Goal: Download file/media

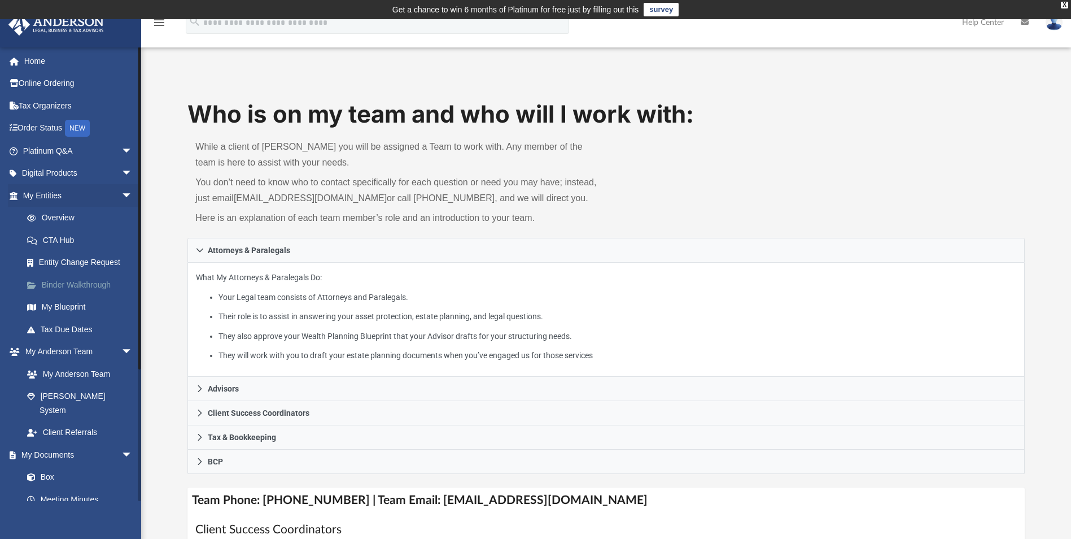
click at [95, 284] on link "Binder Walkthrough" at bounding box center [83, 284] width 134 height 23
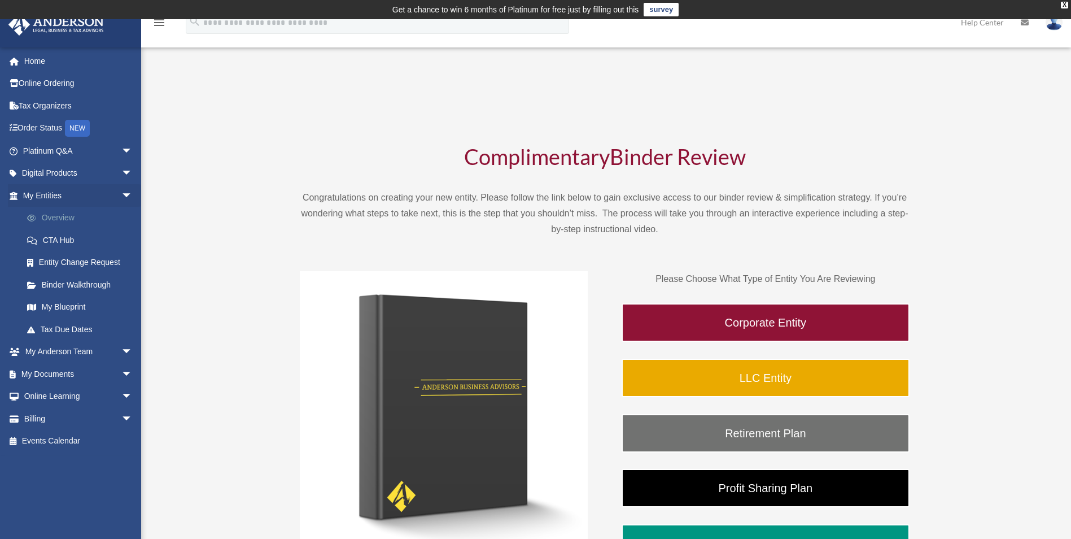
click at [60, 218] on link "Overview" at bounding box center [83, 218] width 134 height 23
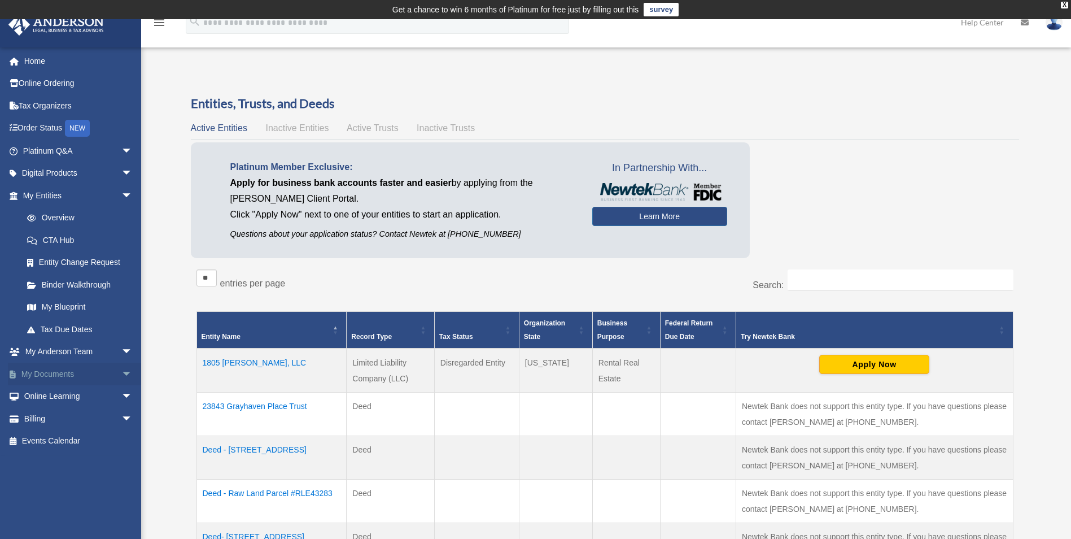
click at [49, 373] on link "My Documents arrow_drop_down" at bounding box center [79, 373] width 142 height 23
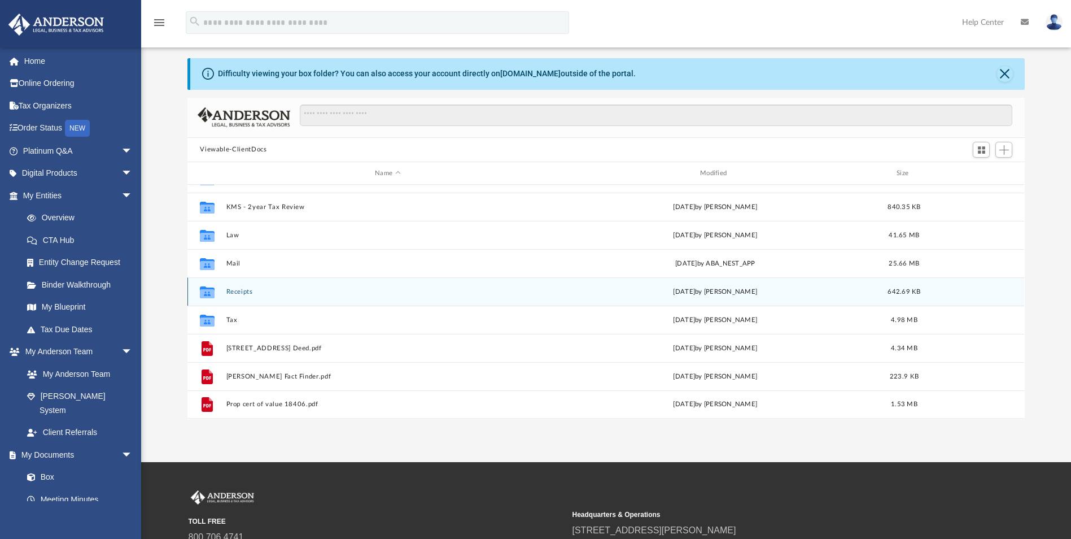
scroll to position [113, 0]
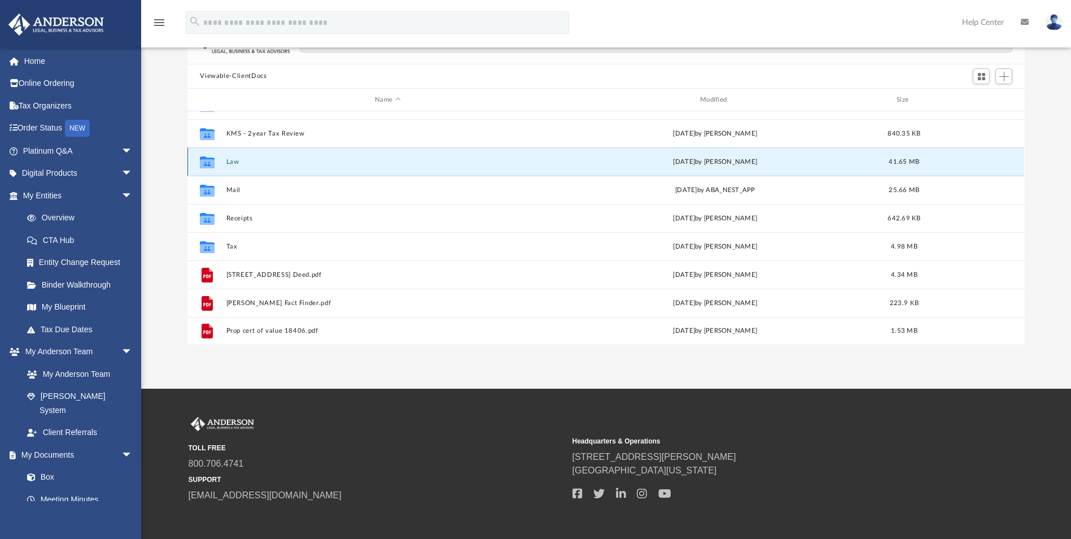
click at [230, 164] on button "Law" at bounding box center [387, 161] width 323 height 7
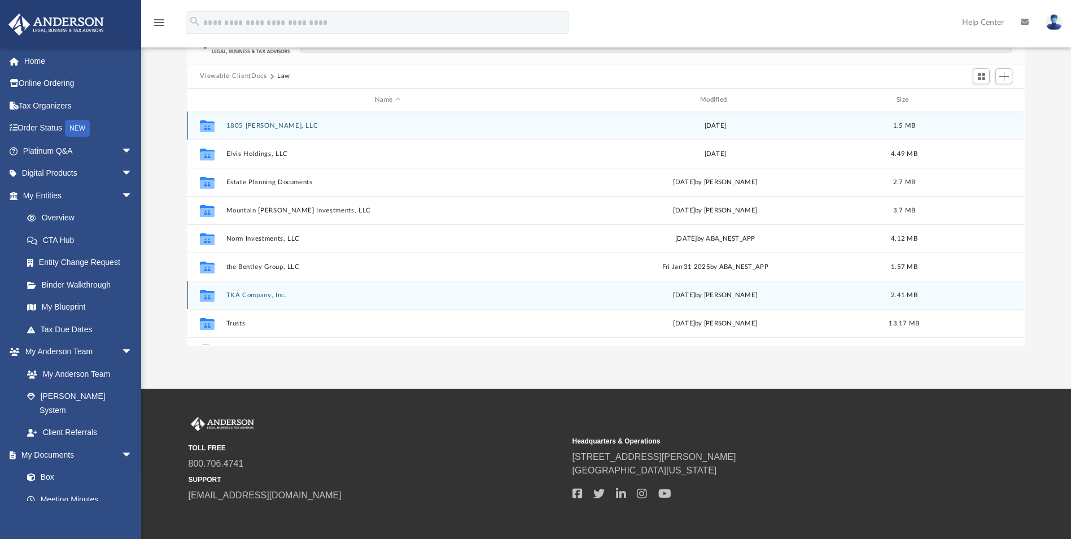
scroll to position [49, 0]
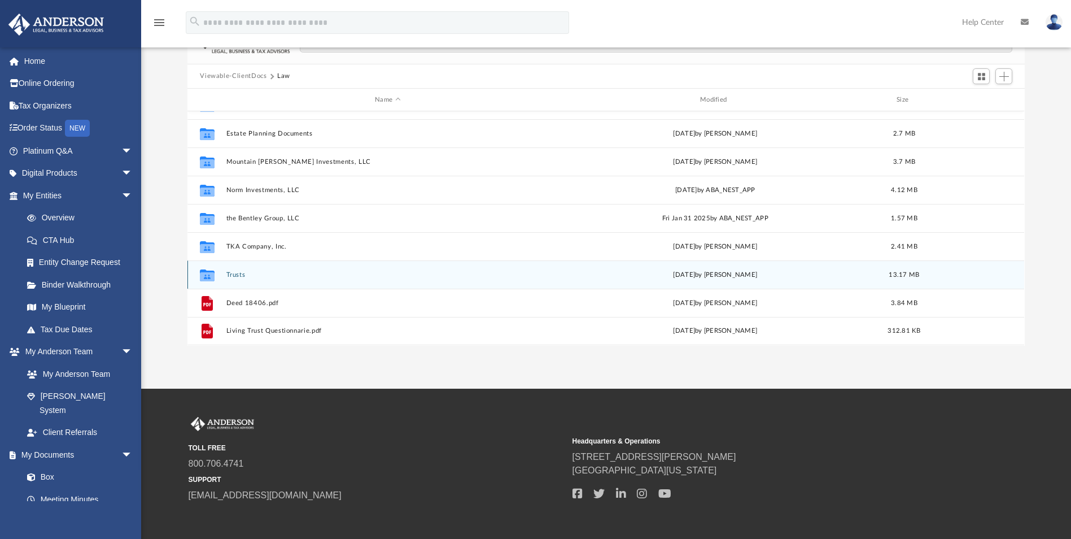
click at [230, 276] on button "Trusts" at bounding box center [387, 274] width 323 height 7
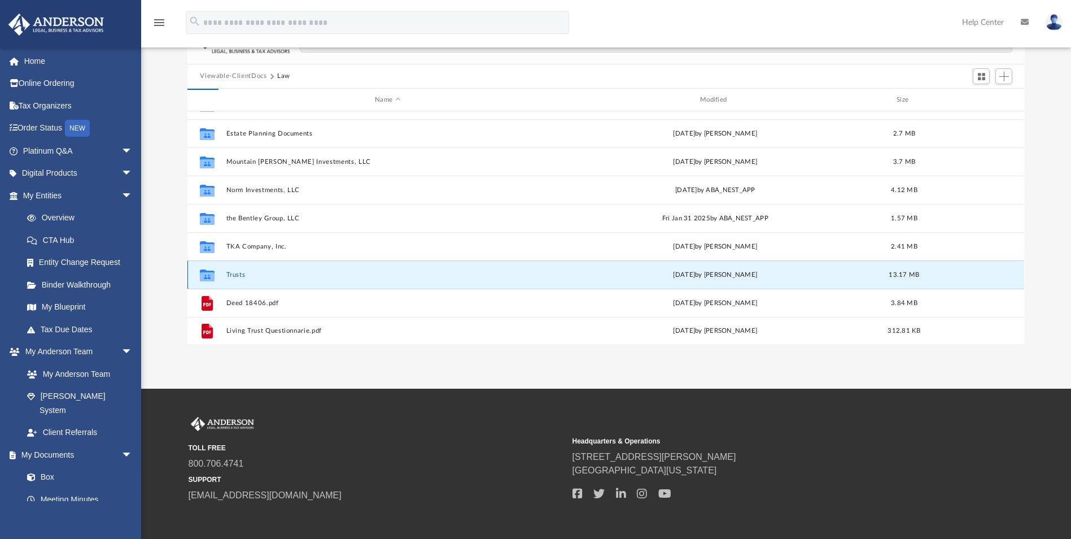
scroll to position [0, 0]
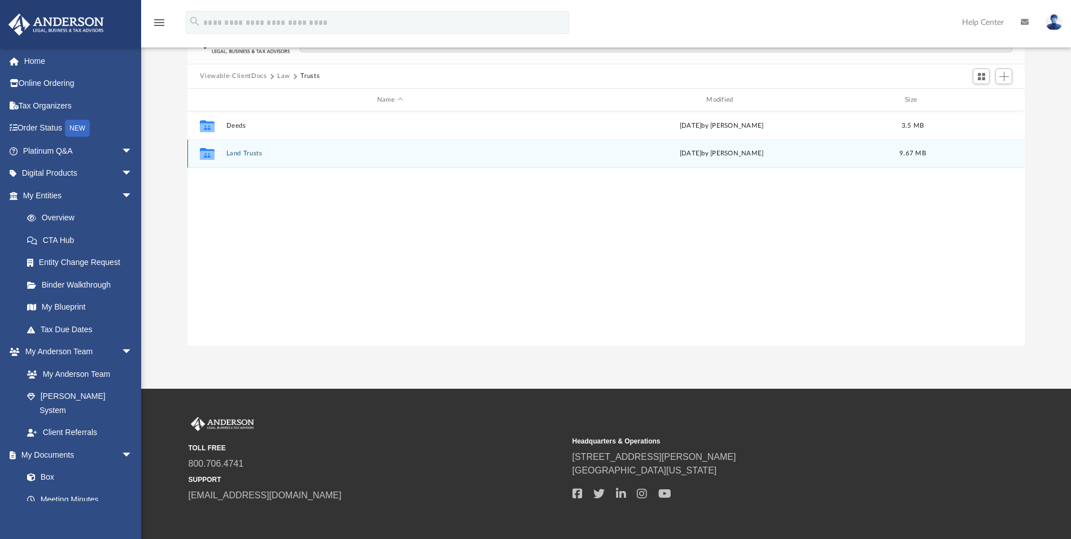
click at [232, 155] on button "Land Trusts" at bounding box center [389, 153] width 327 height 7
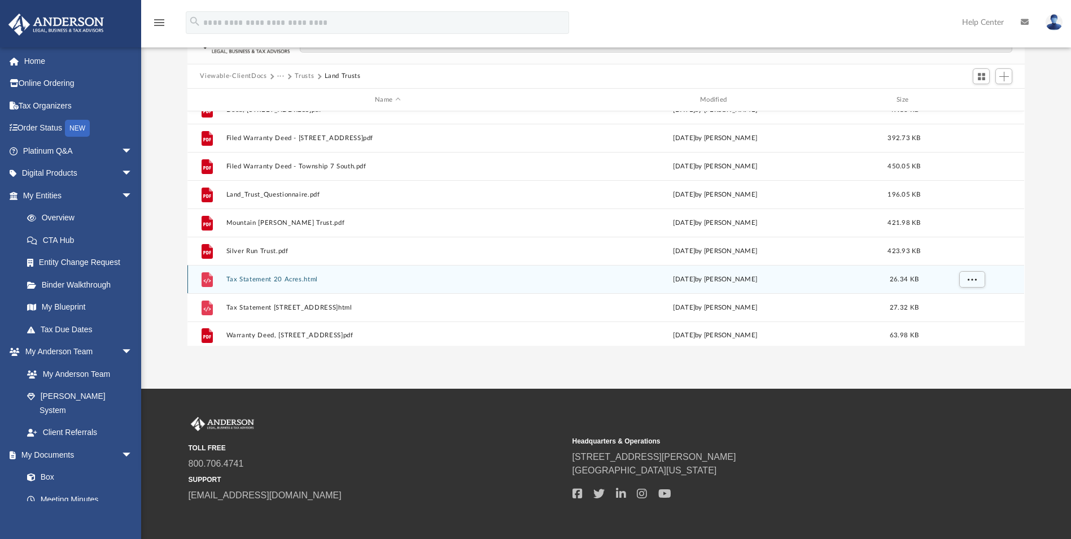
scroll to position [359, 0]
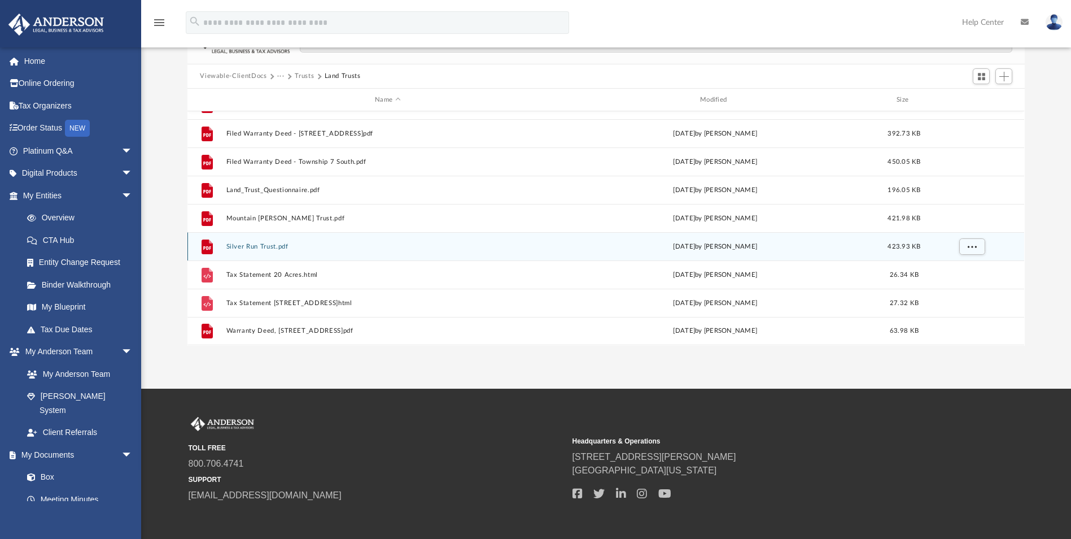
click at [251, 243] on button "Silver Run Trust.pdf" at bounding box center [387, 246] width 323 height 7
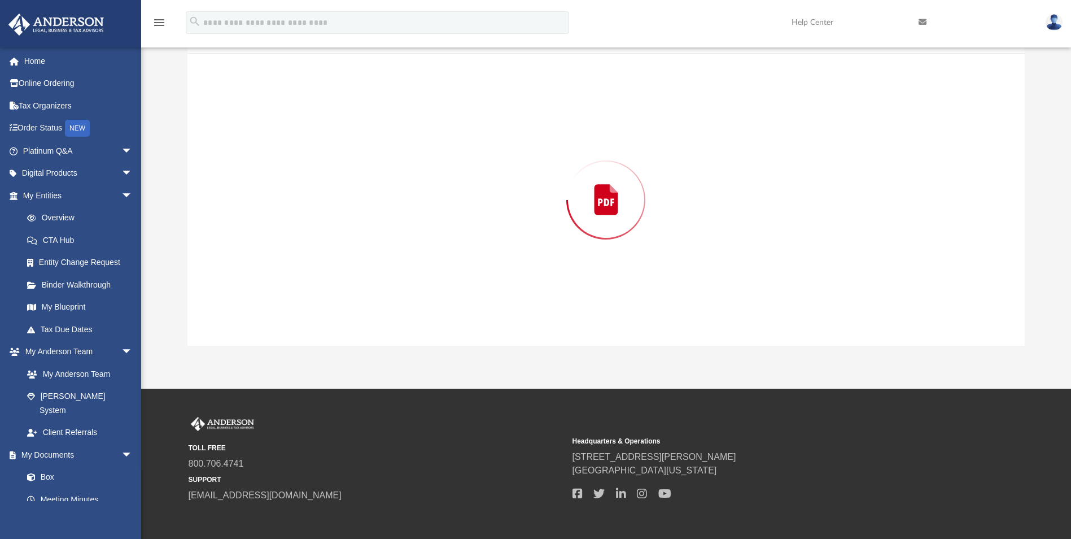
click at [251, 243] on div "Preview" at bounding box center [605, 199] width 837 height 291
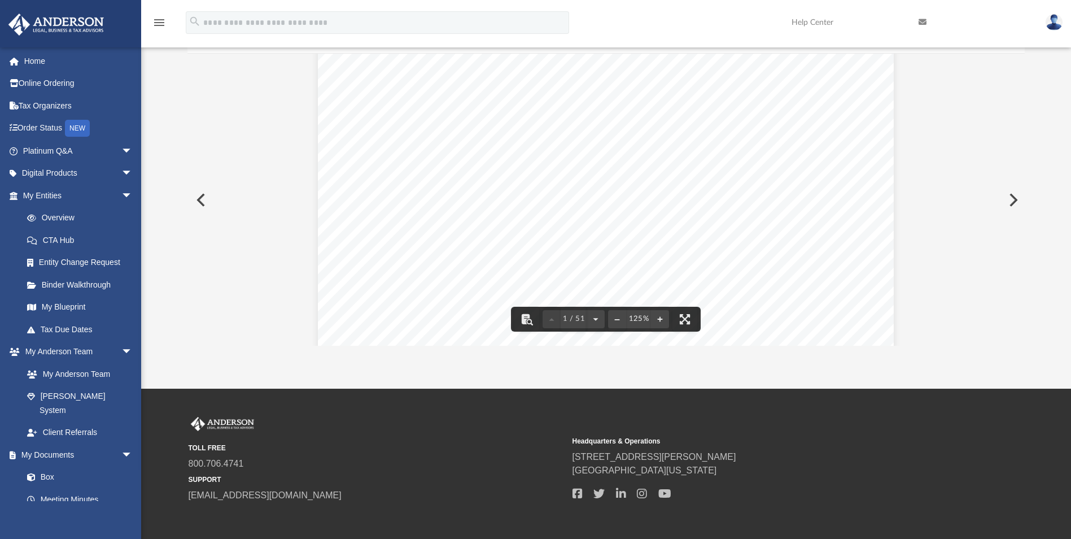
scroll to position [0, 0]
click at [198, 200] on button "Preview" at bounding box center [199, 200] width 25 height 32
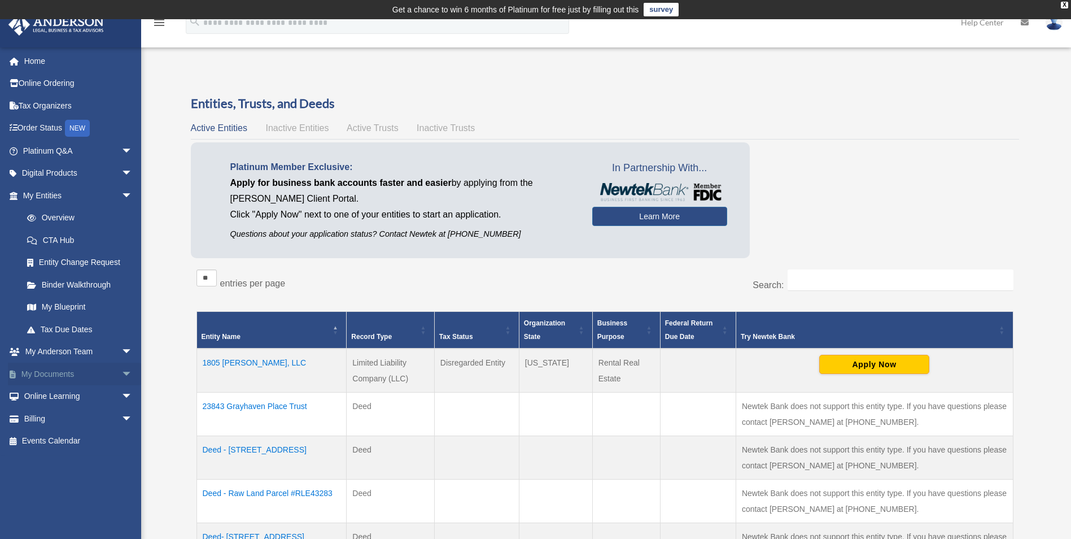
click at [67, 375] on link "My Documents arrow_drop_down" at bounding box center [79, 373] width 142 height 23
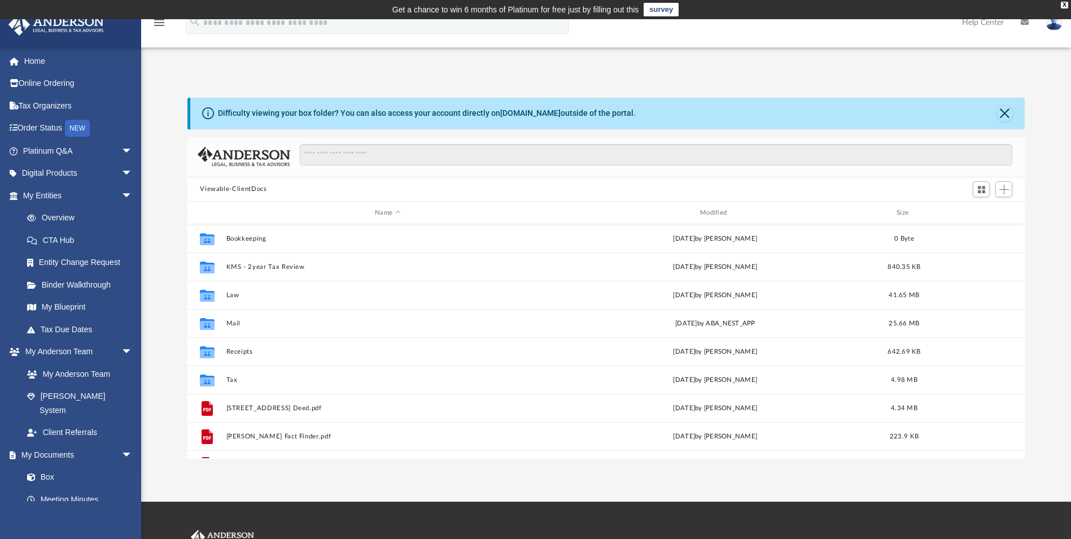
scroll to position [248, 829]
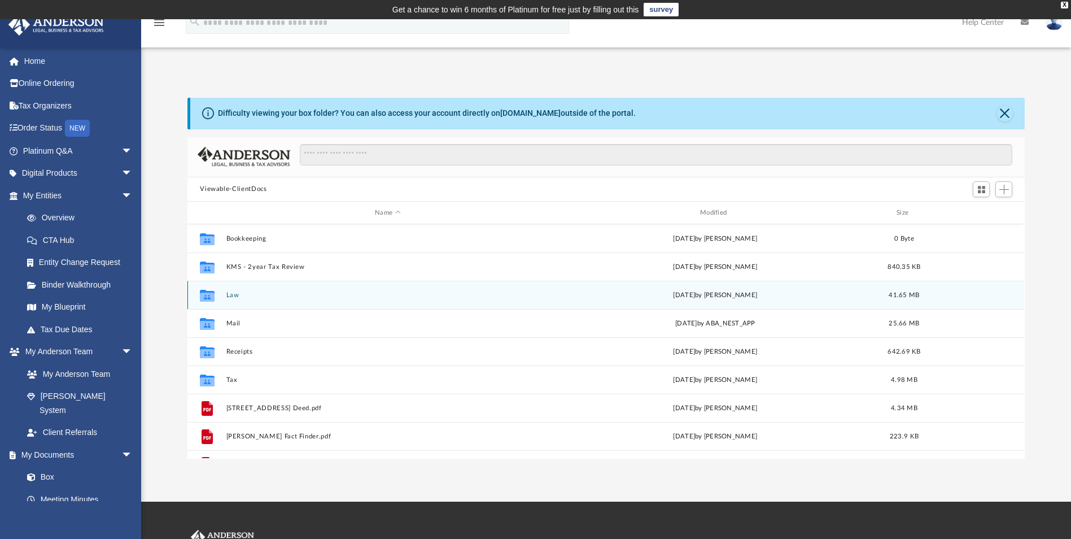
click at [229, 294] on button "Law" at bounding box center [387, 294] width 323 height 7
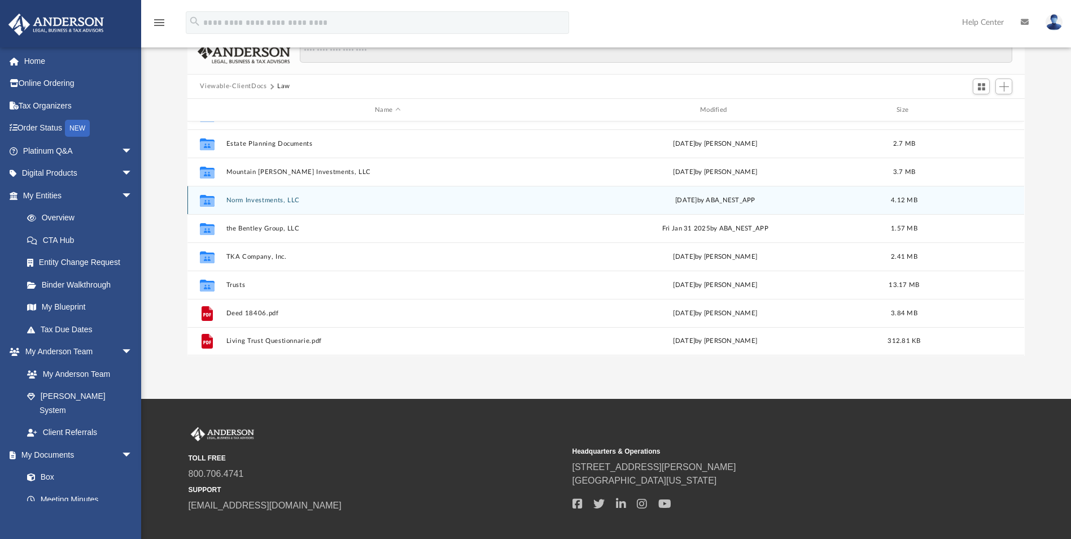
scroll to position [113, 0]
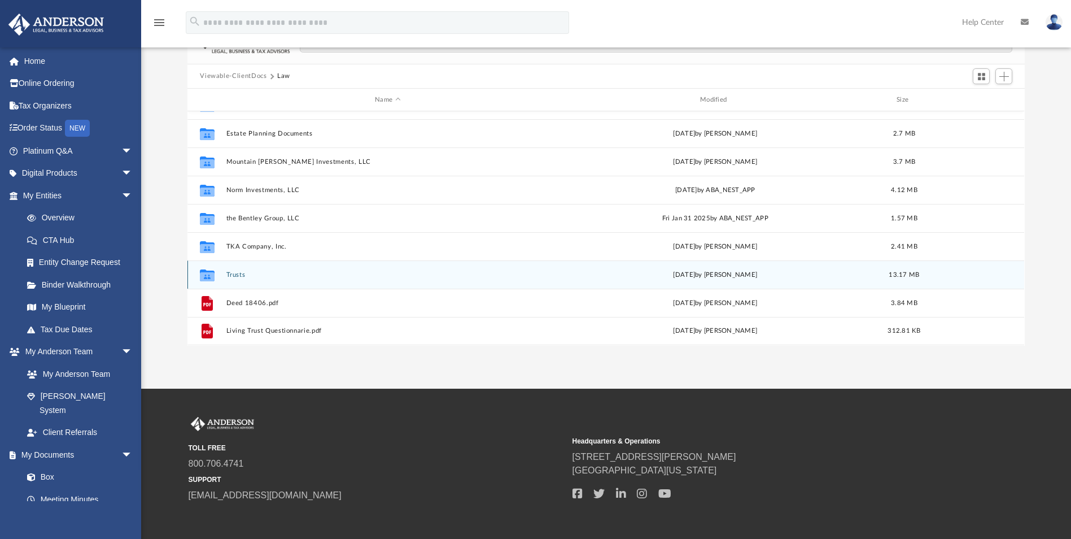
click at [234, 275] on button "Trusts" at bounding box center [387, 274] width 323 height 7
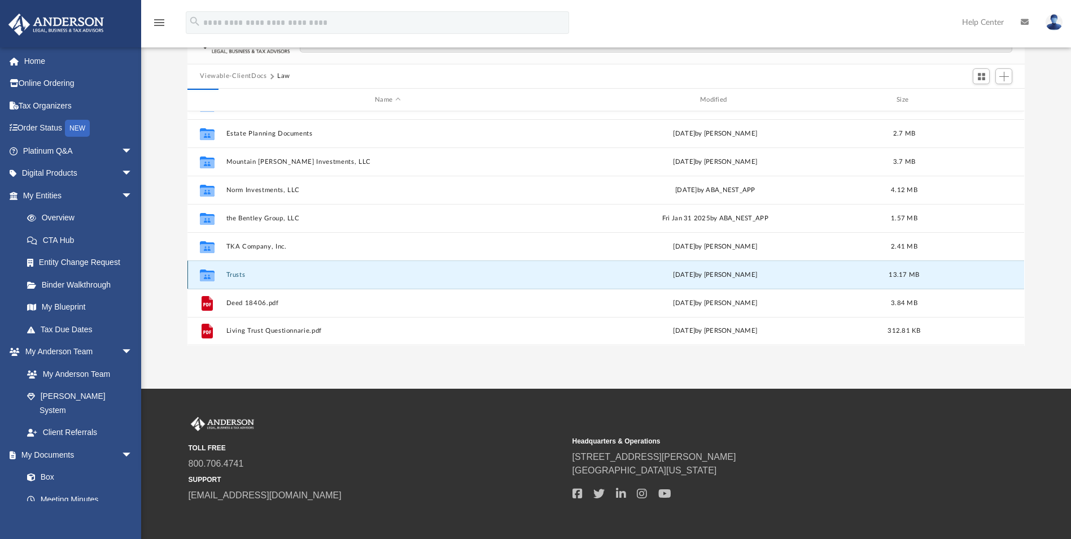
scroll to position [0, 0]
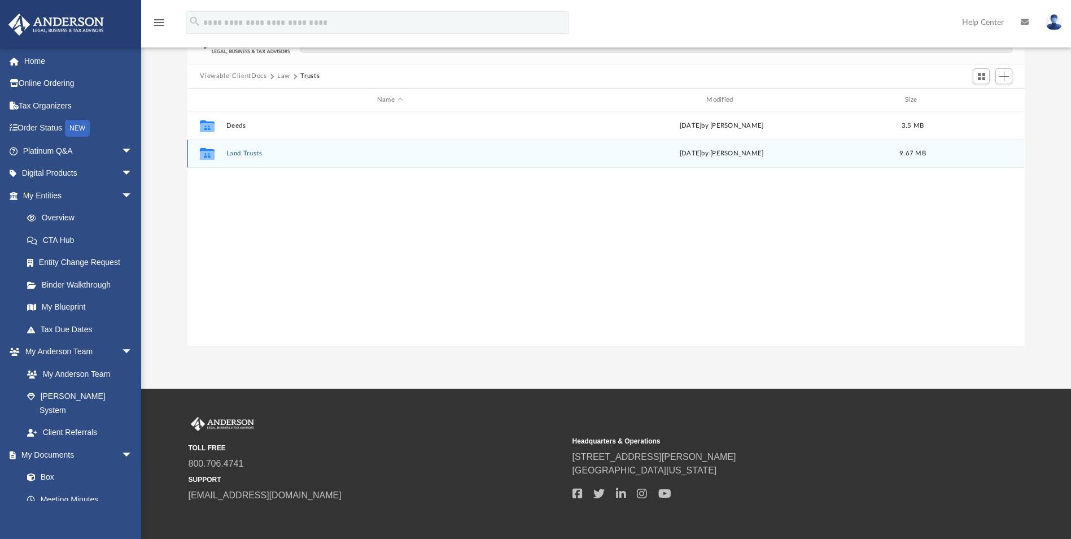
click at [233, 154] on button "Land Trusts" at bounding box center [389, 153] width 327 height 7
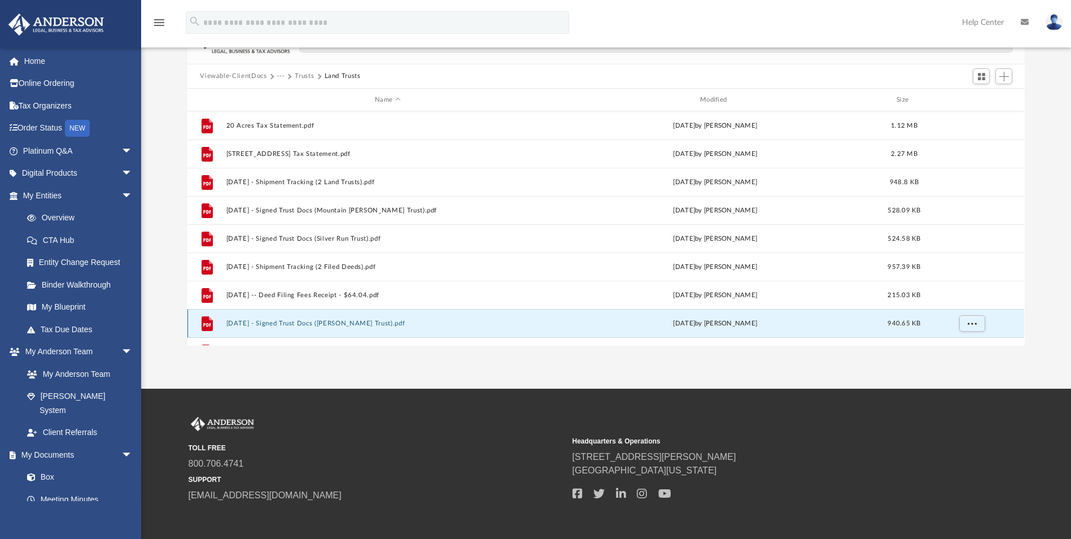
click at [270, 323] on button "2021.07.21 - Signed Trust Docs (Kiger Trust).pdf" at bounding box center [387, 323] width 323 height 7
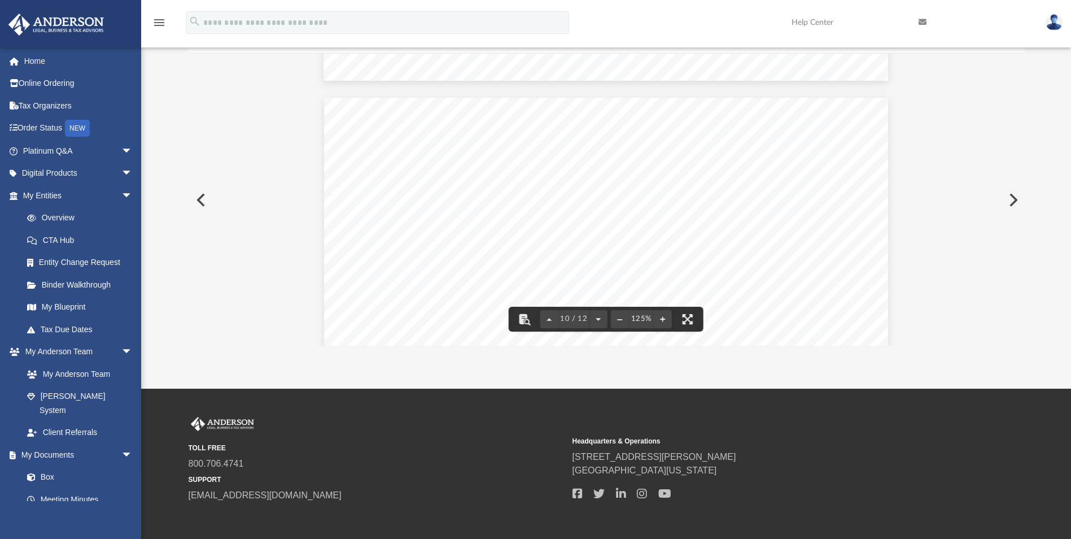
scroll to position [6775, 0]
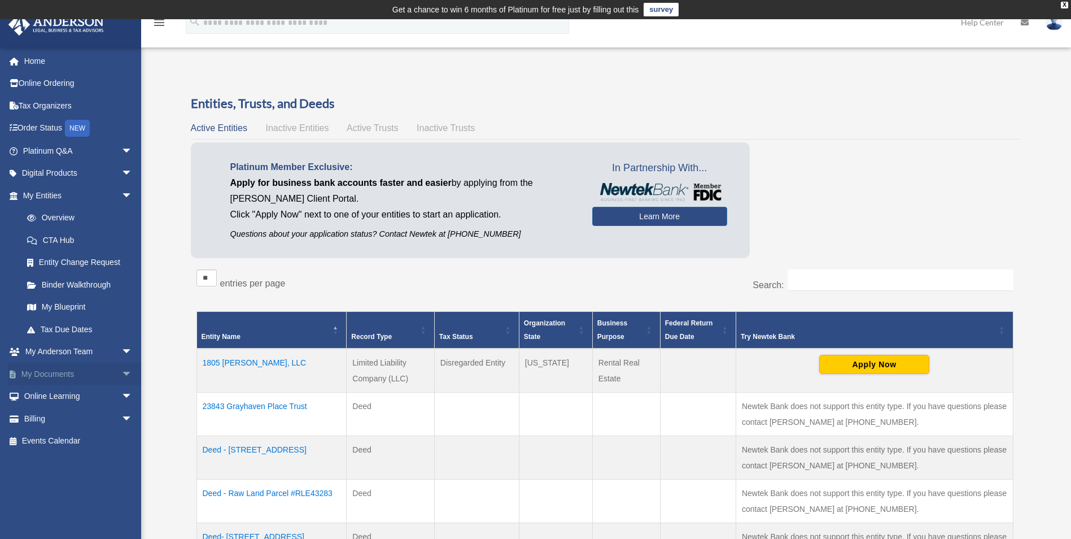
click at [40, 374] on link "My Documents arrow_drop_down" at bounding box center [79, 373] width 142 height 23
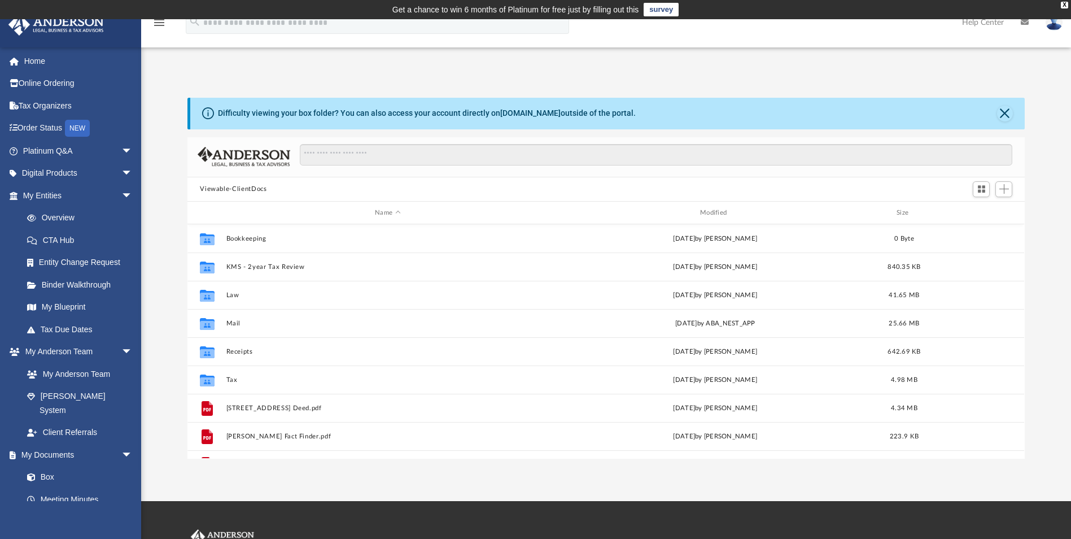
scroll to position [248, 829]
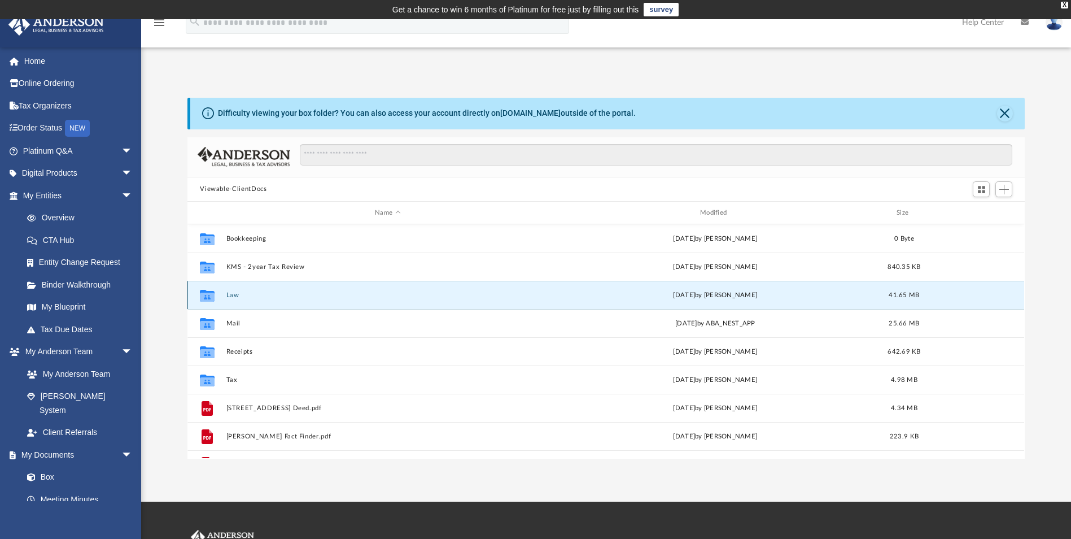
click at [231, 295] on button "Law" at bounding box center [387, 294] width 323 height 7
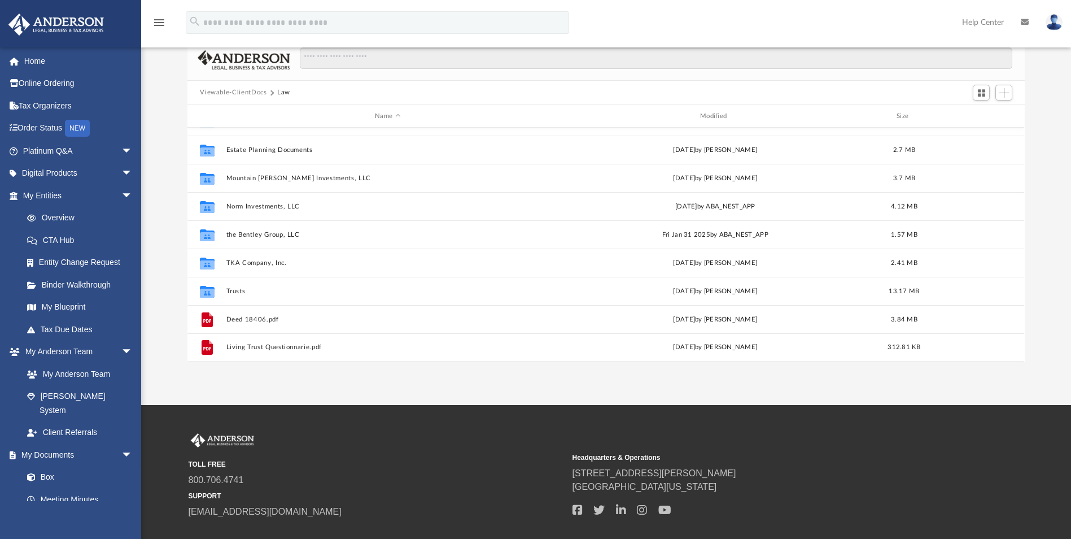
scroll to position [113, 0]
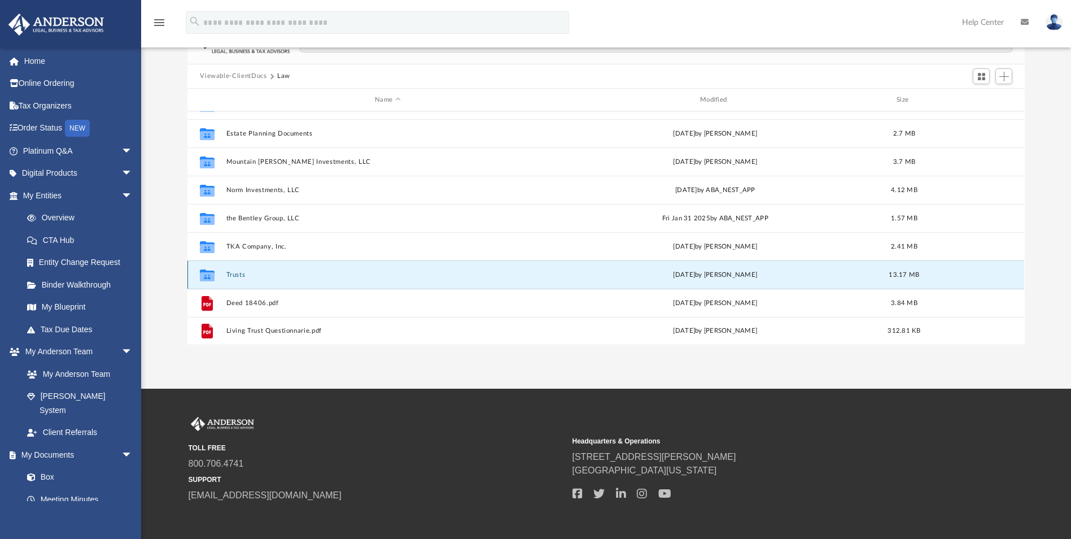
click at [233, 275] on button "Trusts" at bounding box center [387, 274] width 323 height 7
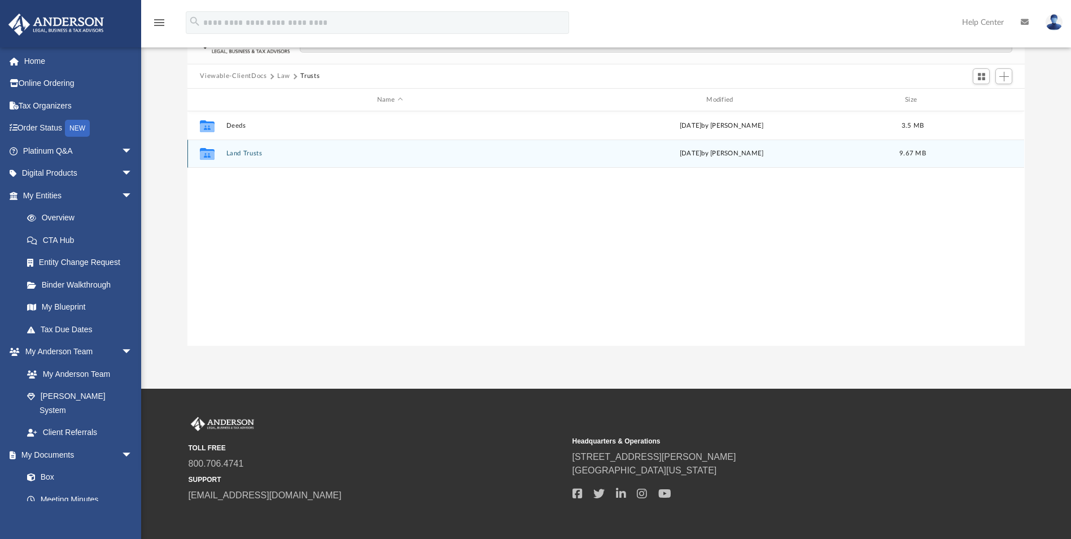
click at [243, 154] on button "Land Trusts" at bounding box center [389, 153] width 327 height 7
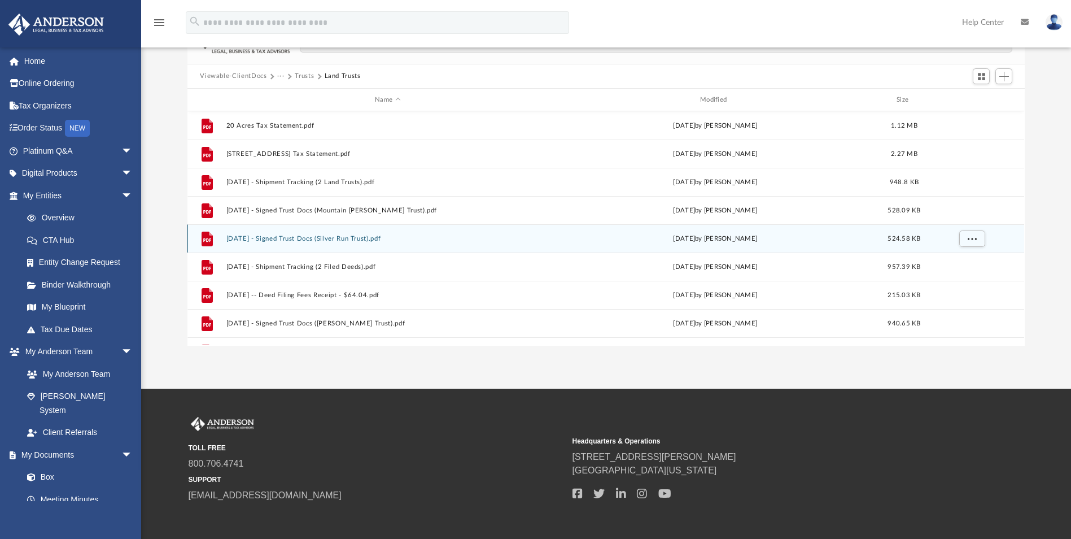
click at [377, 238] on button "2021.04.05 - Signed Trust Docs (Silver Run Trust).pdf" at bounding box center [387, 238] width 323 height 7
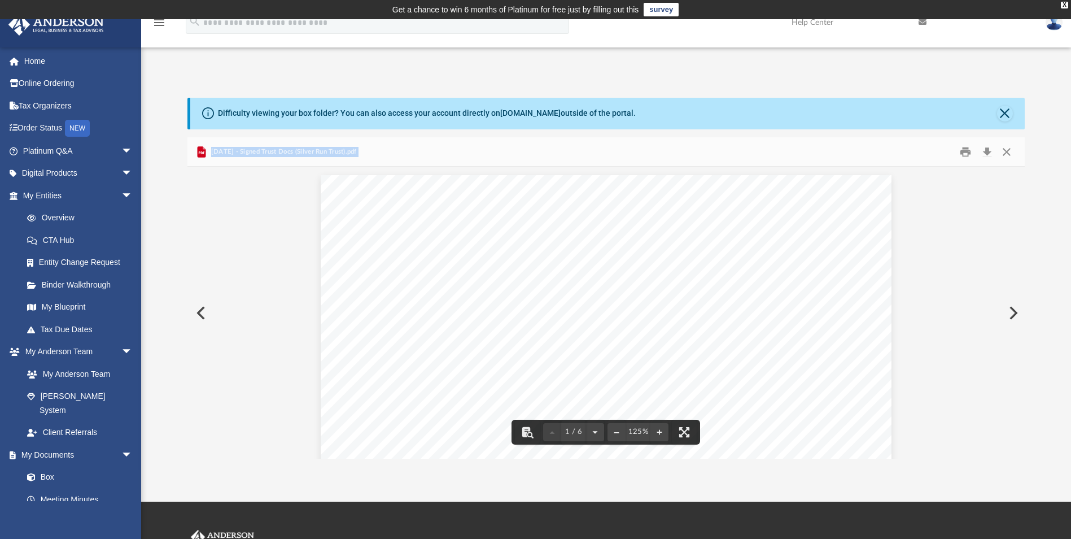
drag, startPoint x: 201, startPoint y: 152, endPoint x: 217, endPoint y: 215, distance: 64.8
click at [217, 215] on div "2021.04.05 - Signed Trust Docs (Silver Run Trust).pdf 1 / 6 125%" at bounding box center [605, 297] width 837 height 321
click at [203, 317] on button "Preview" at bounding box center [199, 313] width 25 height 32
click at [198, 314] on button "Preview" at bounding box center [199, 313] width 25 height 32
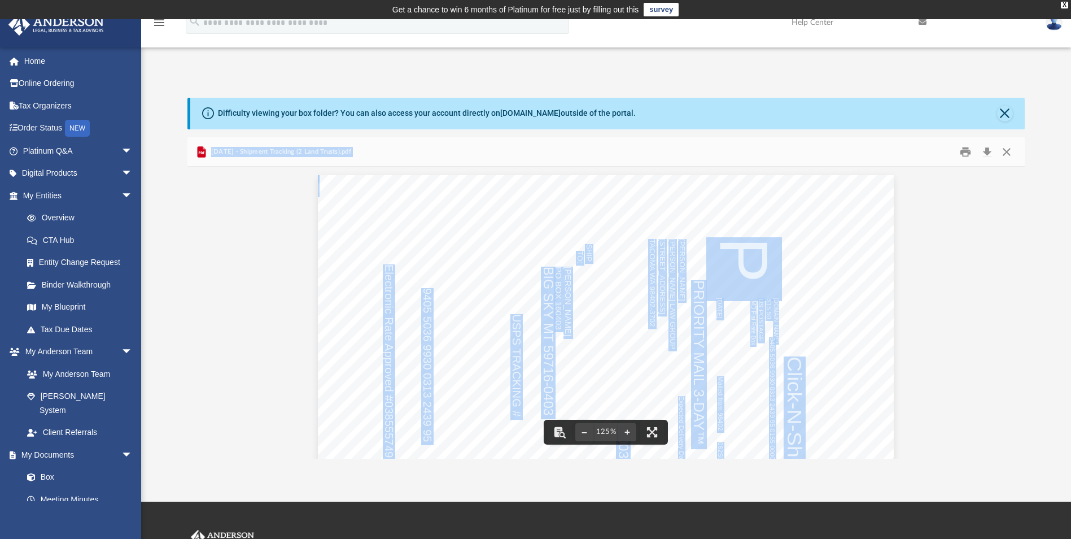
click at [233, 207] on div "Cut on dotted line. P Electronic Rate Approved #038555749 SHIP TO: Click-N-Ship…" at bounding box center [605, 548] width 837 height 762
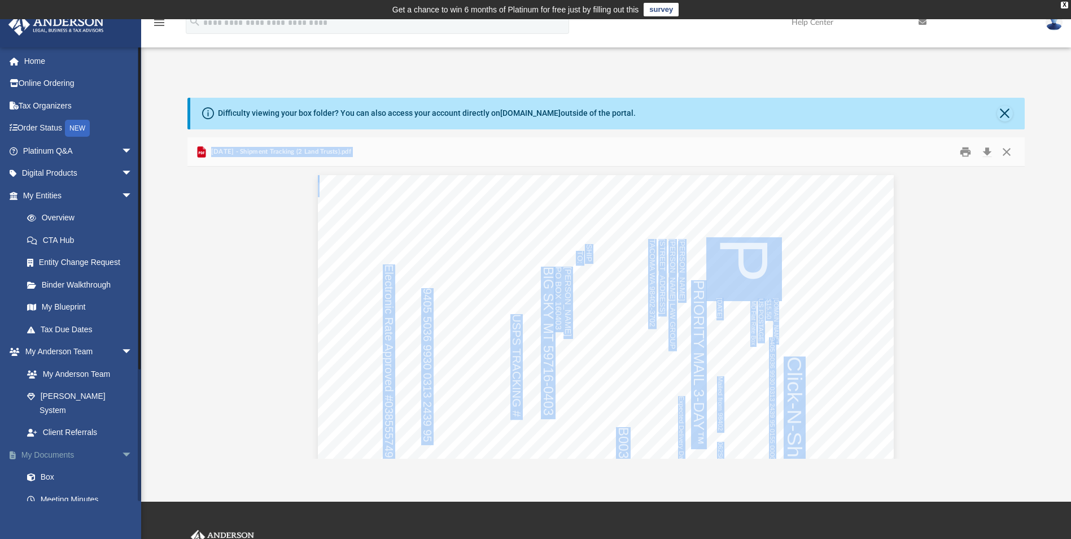
click at [56, 443] on link "My Documents arrow_drop_down" at bounding box center [79, 454] width 142 height 23
click at [121, 443] on span "arrow_drop_down" at bounding box center [132, 454] width 23 height 23
click at [56, 443] on link "My Documents arrow_drop_up" at bounding box center [79, 454] width 142 height 23
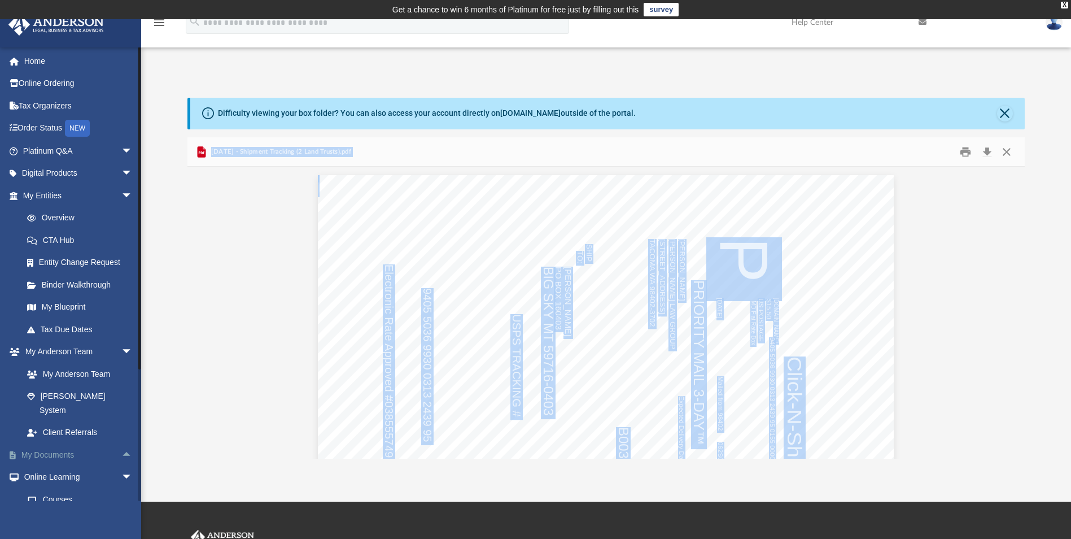
click at [121, 443] on span "arrow_drop_up" at bounding box center [132, 454] width 23 height 23
click at [50, 466] on link "Box" at bounding box center [83, 477] width 134 height 23
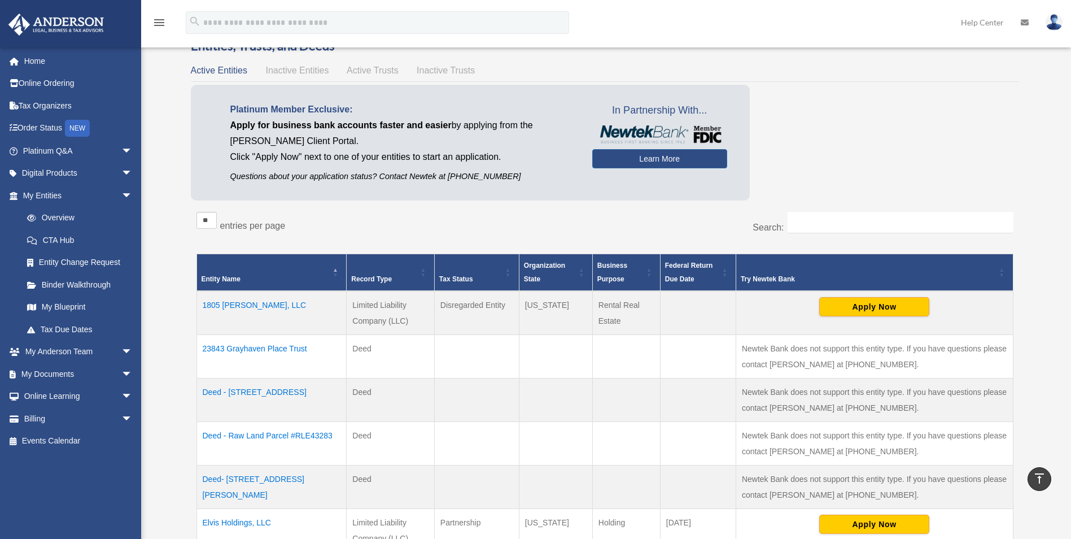
scroll to position [56, 0]
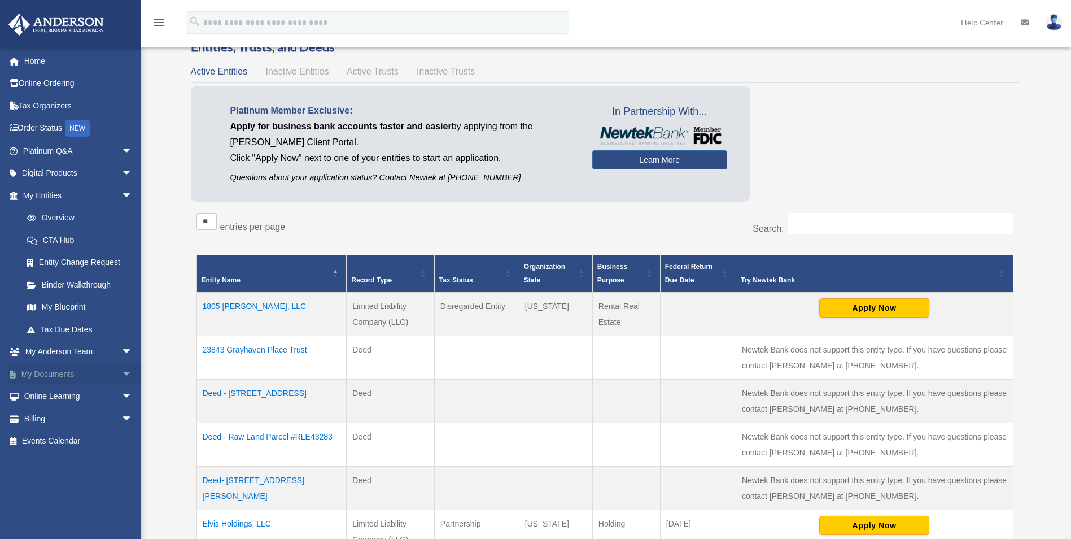
click at [58, 374] on link "My Documents arrow_drop_down" at bounding box center [79, 373] width 142 height 23
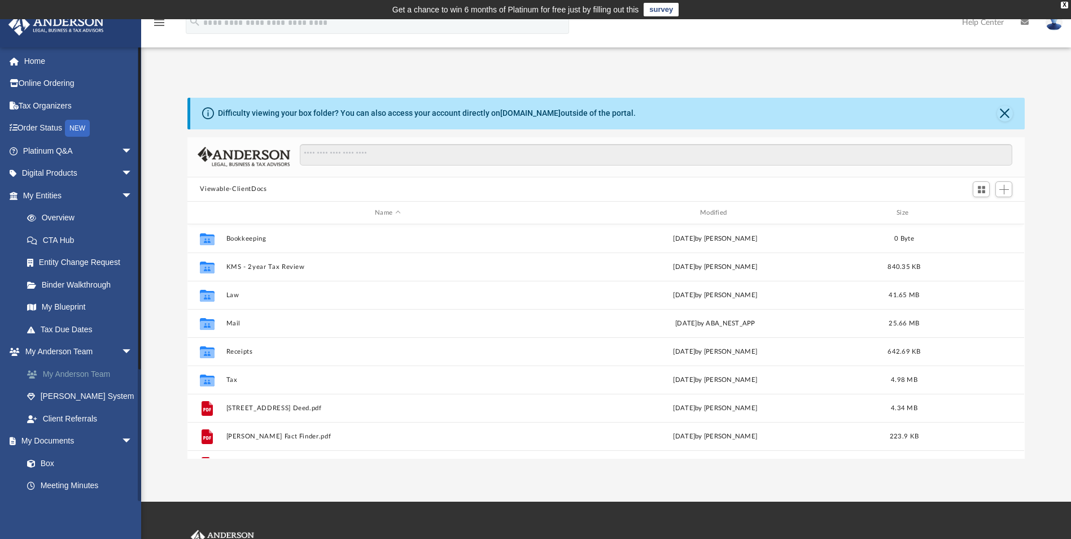
scroll to position [248, 829]
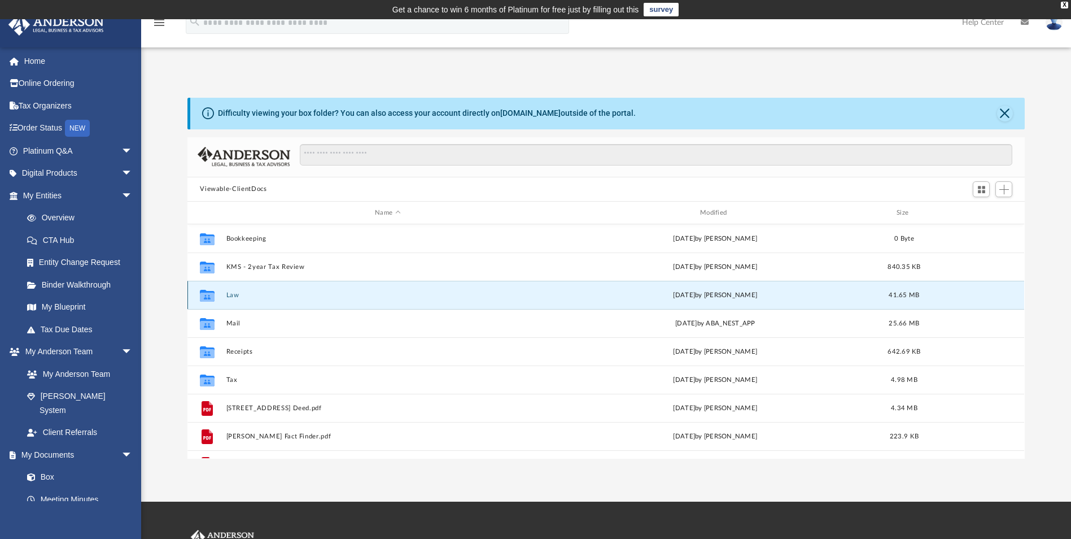
click at [238, 296] on button "Law" at bounding box center [387, 294] width 323 height 7
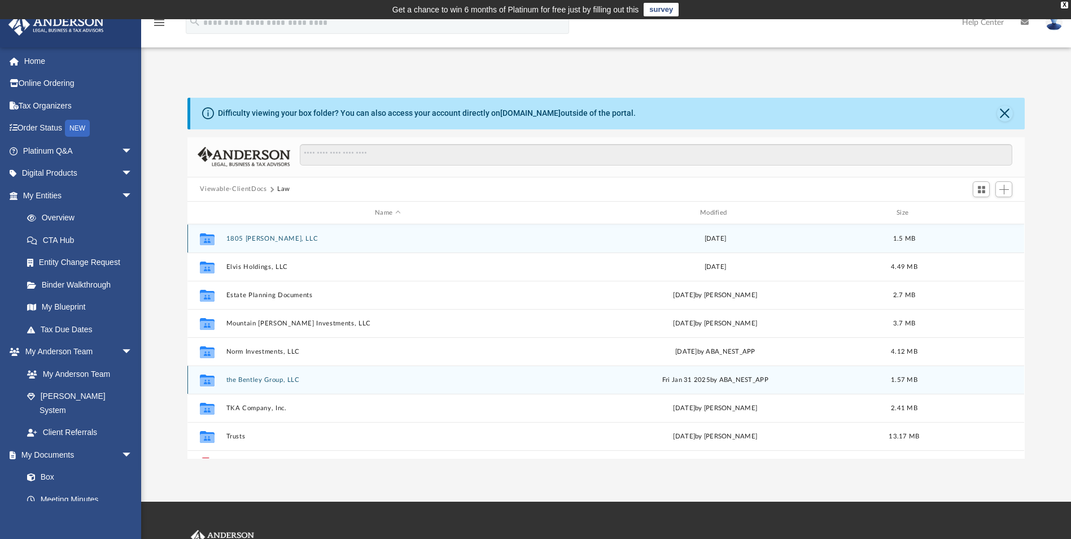
scroll to position [49, 0]
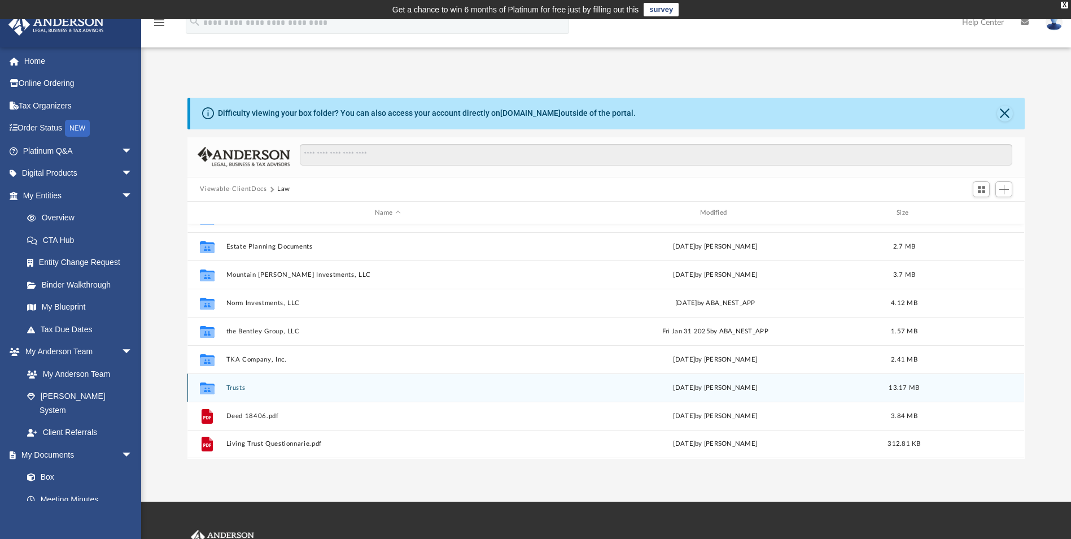
click at [240, 387] on button "Trusts" at bounding box center [387, 387] width 323 height 7
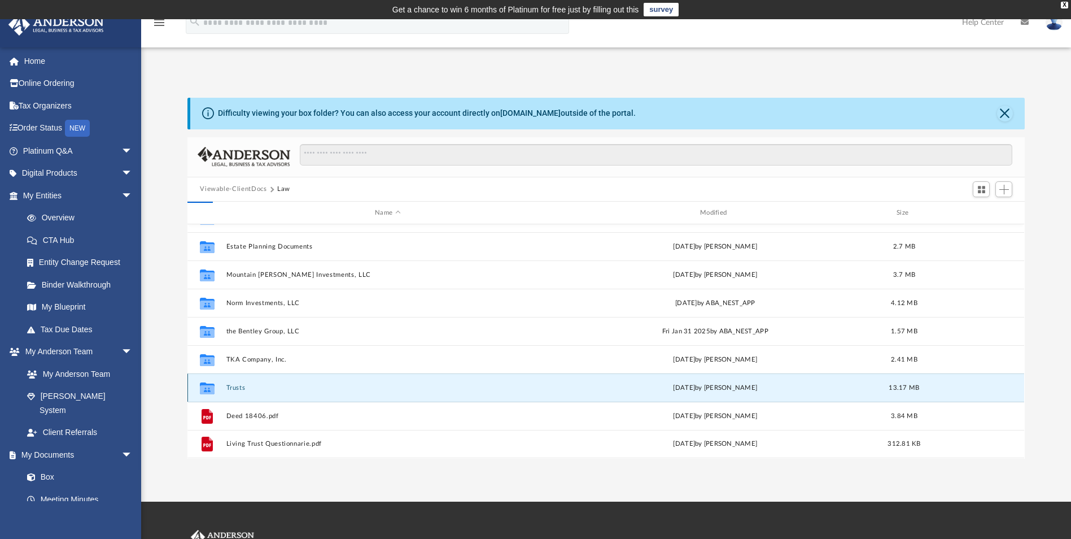
scroll to position [0, 0]
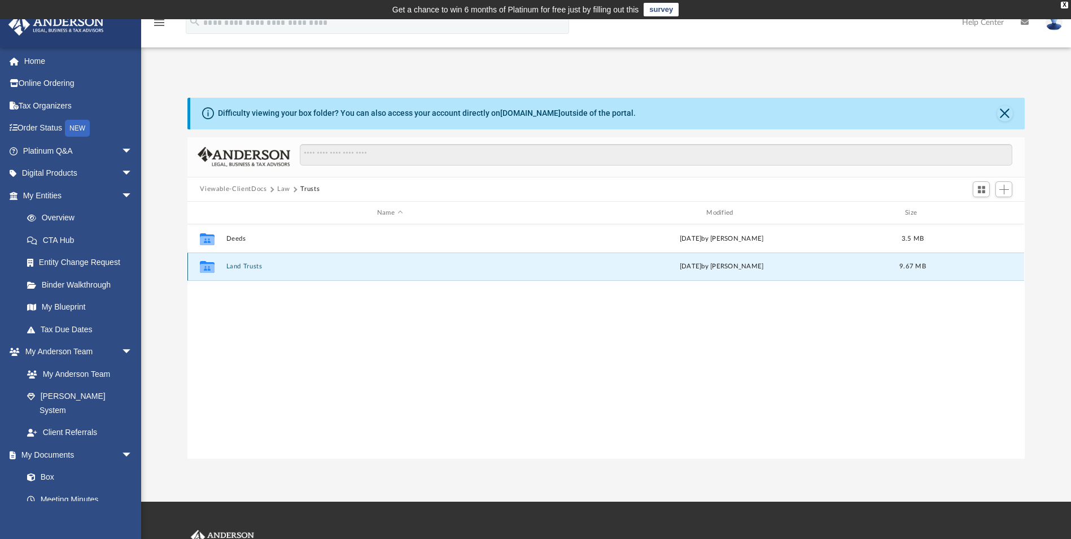
click at [243, 268] on button "Land Trusts" at bounding box center [389, 266] width 327 height 7
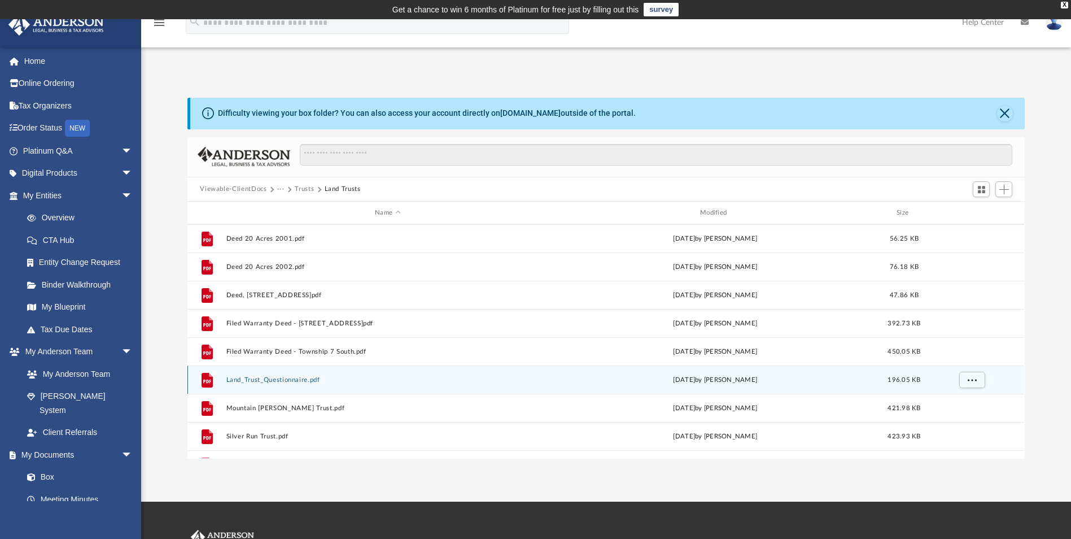
scroll to position [339, 0]
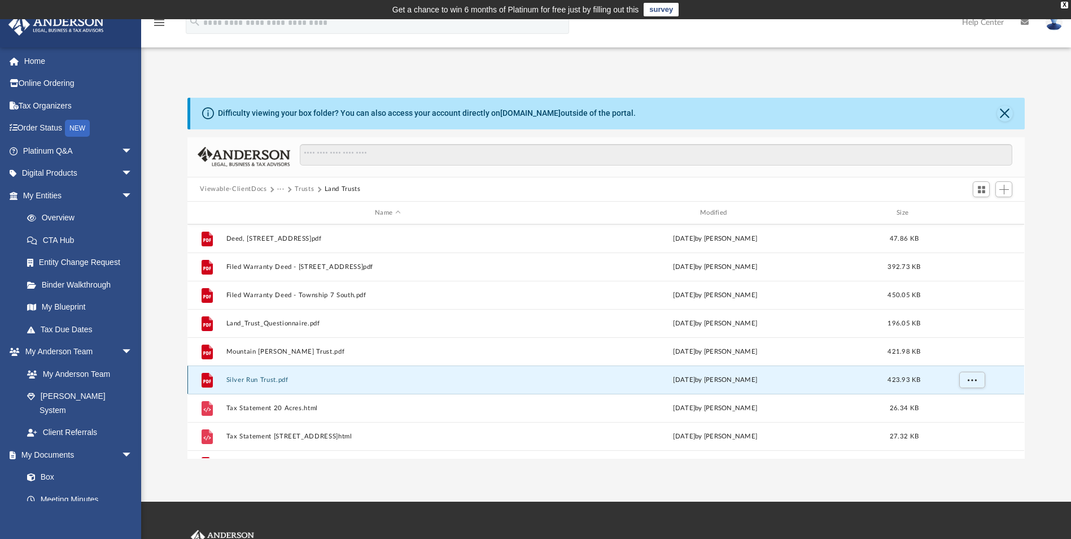
drag, startPoint x: 246, startPoint y: 379, endPoint x: 236, endPoint y: 382, distance: 10.5
click at [236, 382] on button "Silver Run Trust.pdf" at bounding box center [387, 379] width 323 height 7
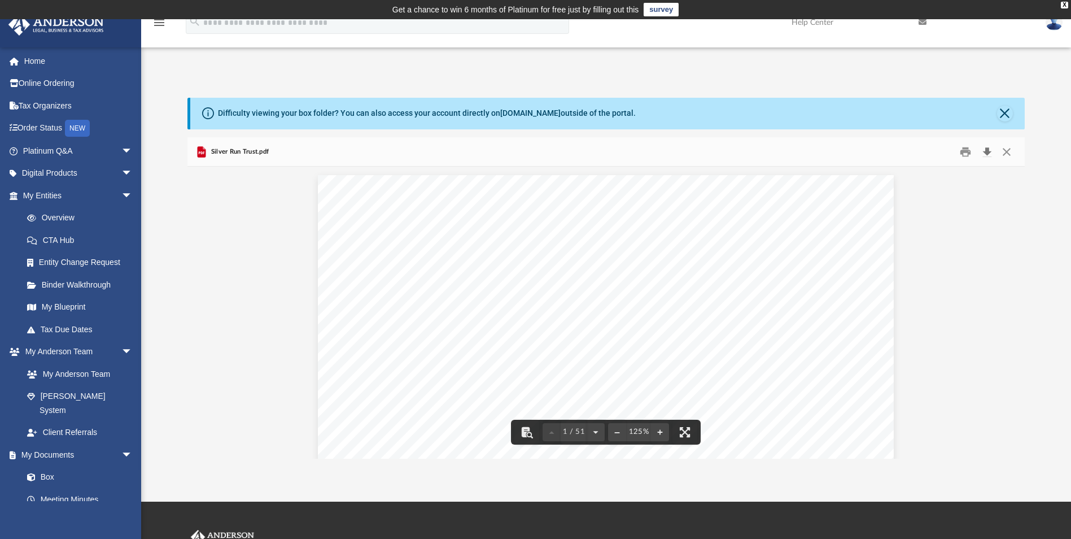
click at [987, 152] on button "Download" at bounding box center [987, 152] width 20 height 18
click at [1007, 152] on button "Close" at bounding box center [1006, 152] width 20 height 18
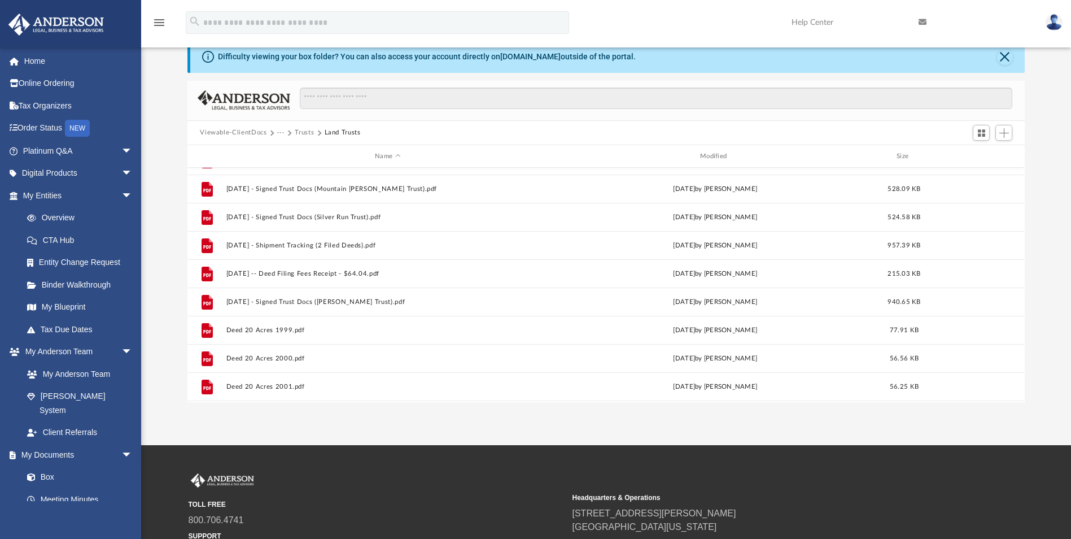
scroll to position [77, 0]
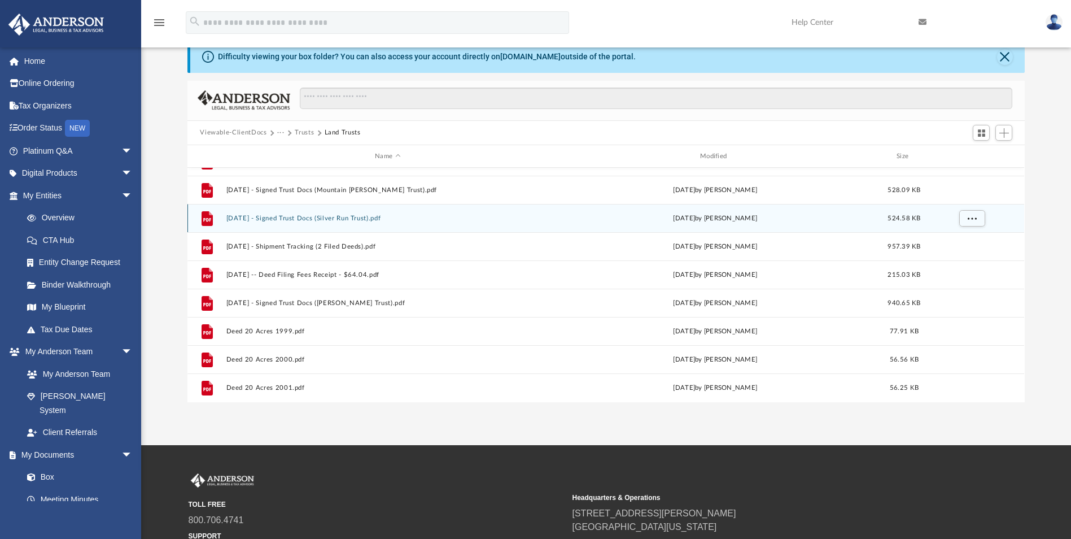
click at [294, 215] on button "2021.04.05 - Signed Trust Docs (Silver Run Trust).pdf" at bounding box center [387, 218] width 323 height 7
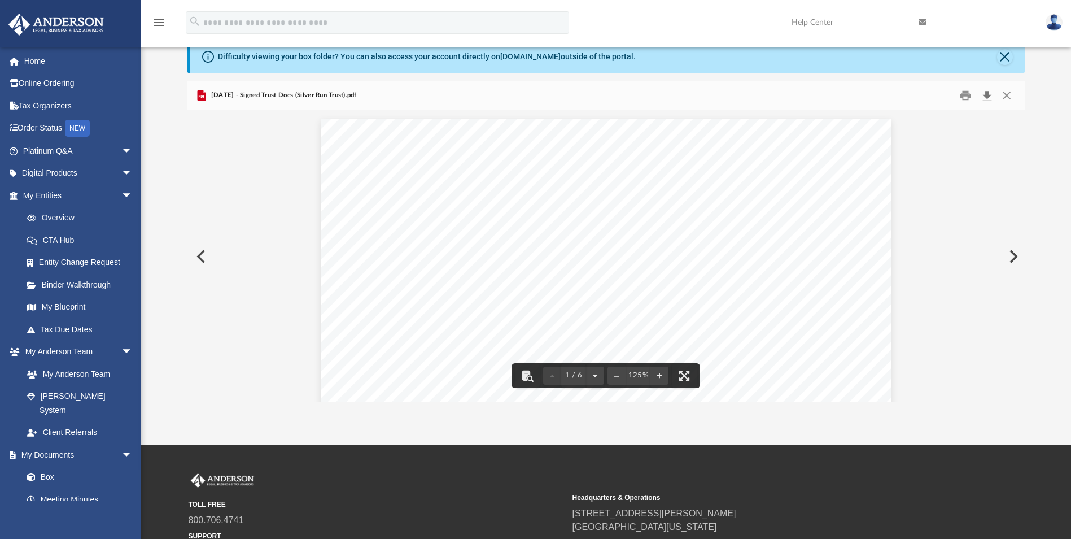
click at [986, 95] on button "Download" at bounding box center [987, 95] width 20 height 18
click at [1007, 95] on button "Close" at bounding box center [1006, 95] width 20 height 18
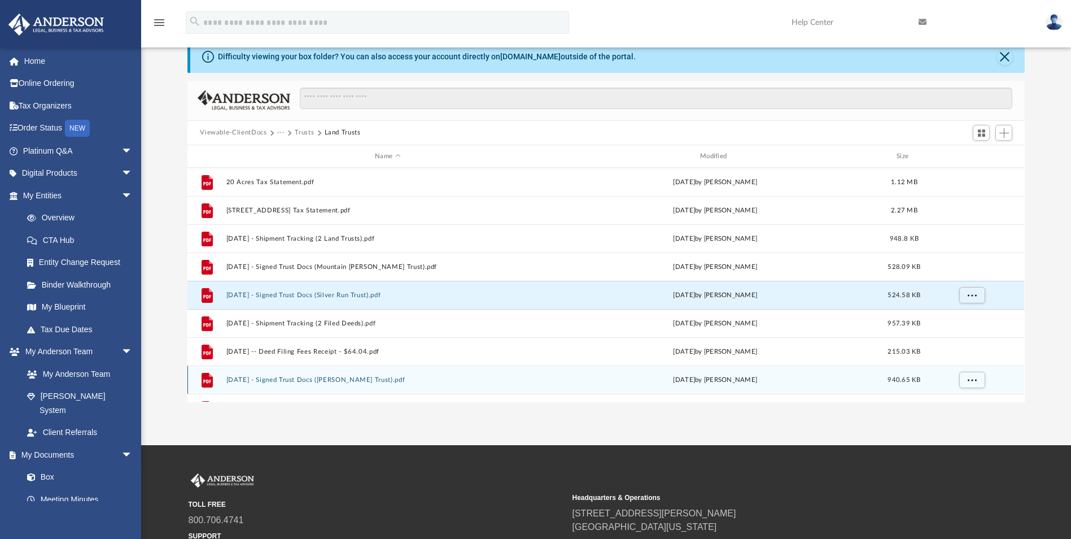
scroll to position [0, 0]
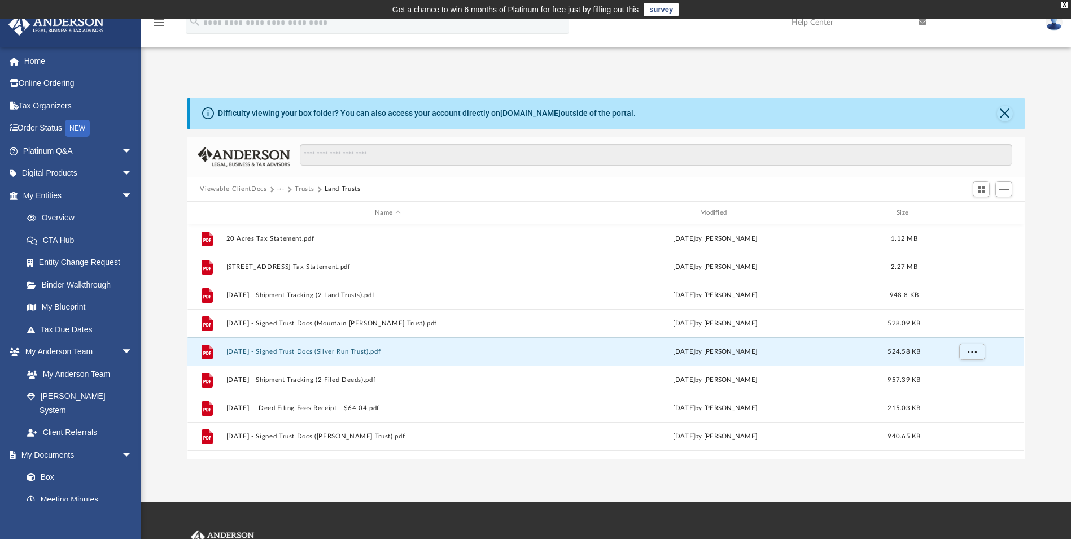
click at [302, 187] on button "Trusts" at bounding box center [304, 189] width 19 height 10
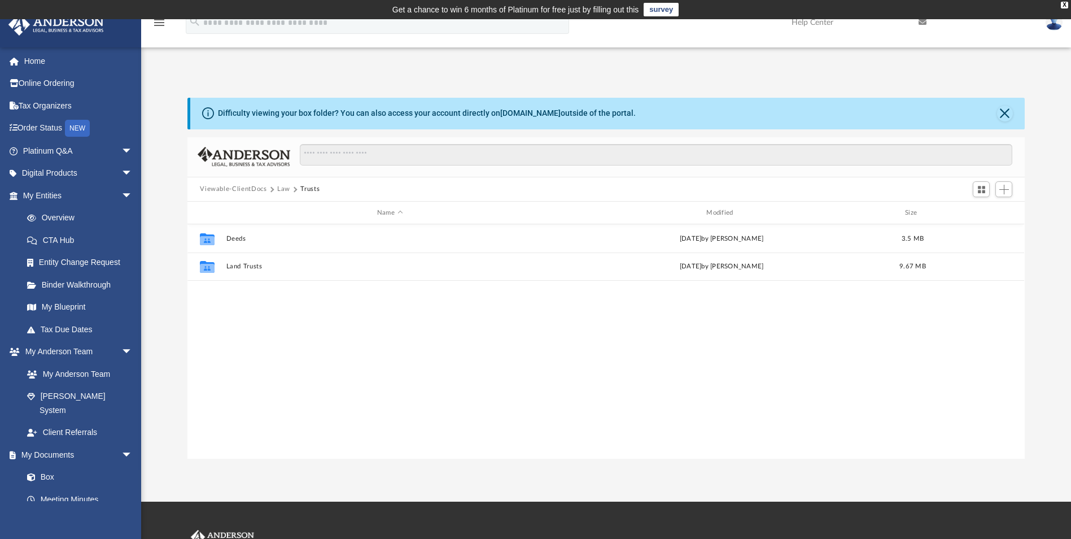
click at [282, 191] on button "Law" at bounding box center [283, 189] width 13 height 10
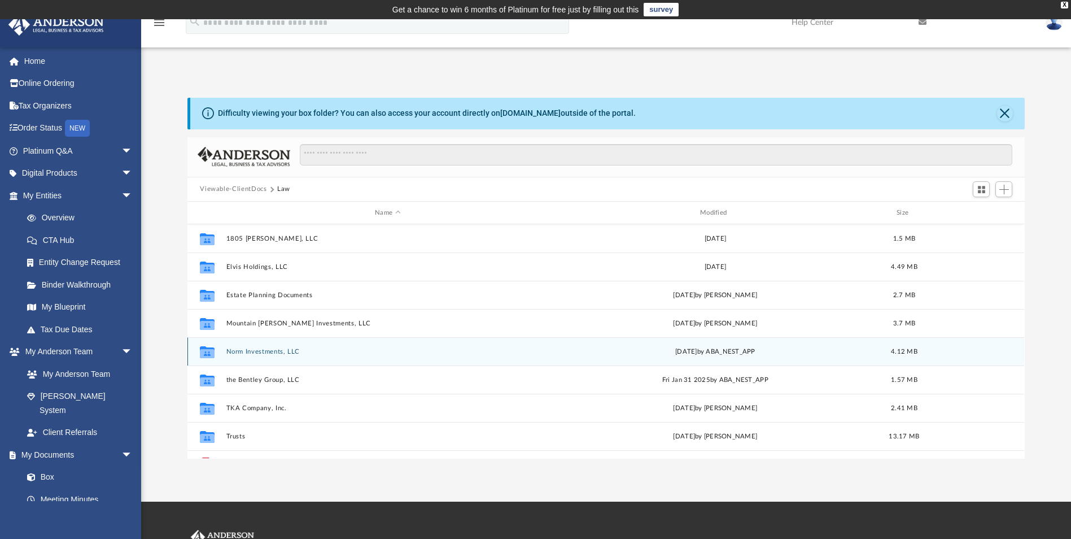
click at [253, 350] on button "Norm Investments, LLC" at bounding box center [387, 351] width 323 height 7
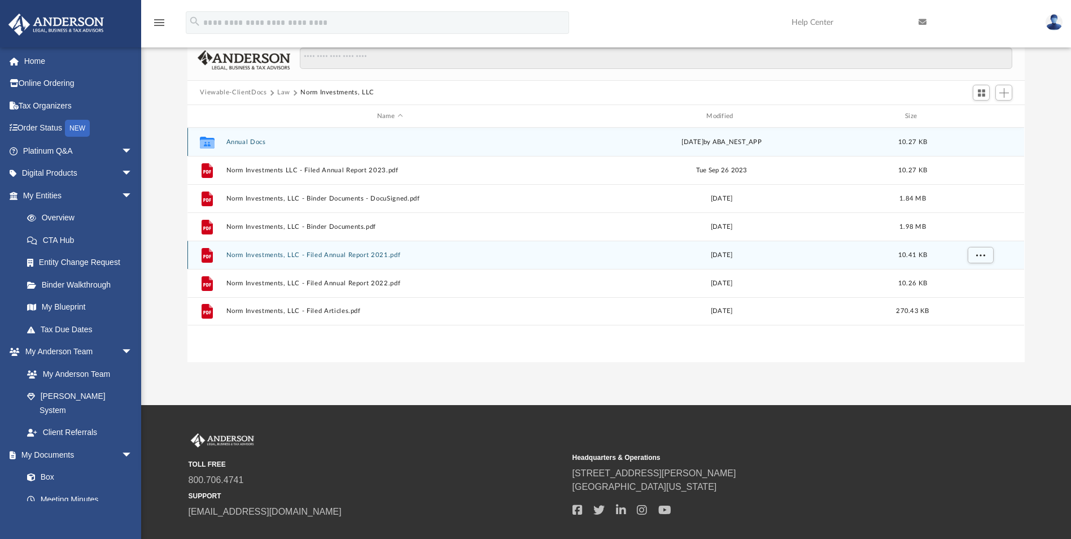
scroll to position [113, 0]
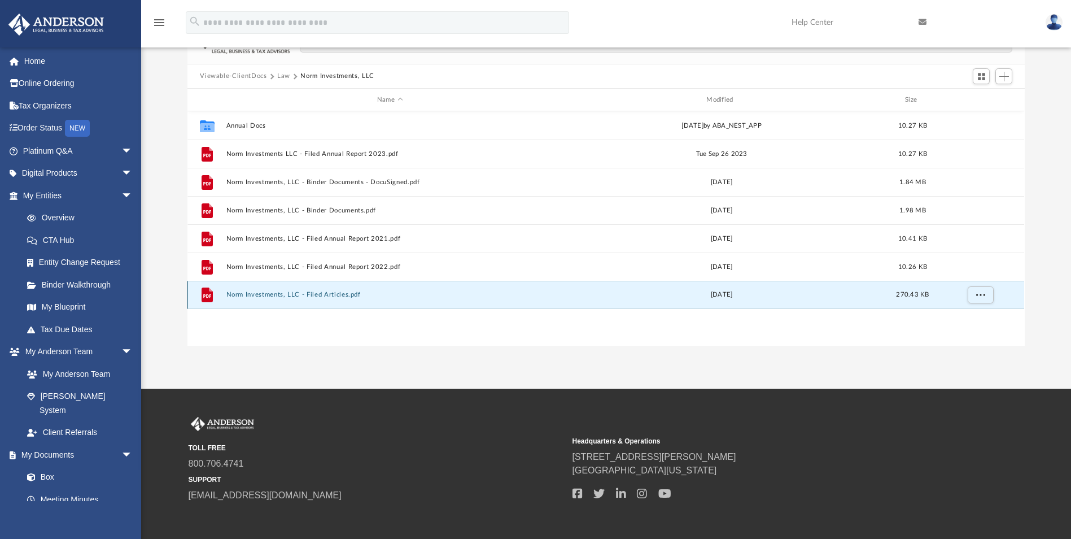
click at [255, 295] on button "Norm Investments, LLC - Filed Articles.pdf" at bounding box center [389, 294] width 327 height 7
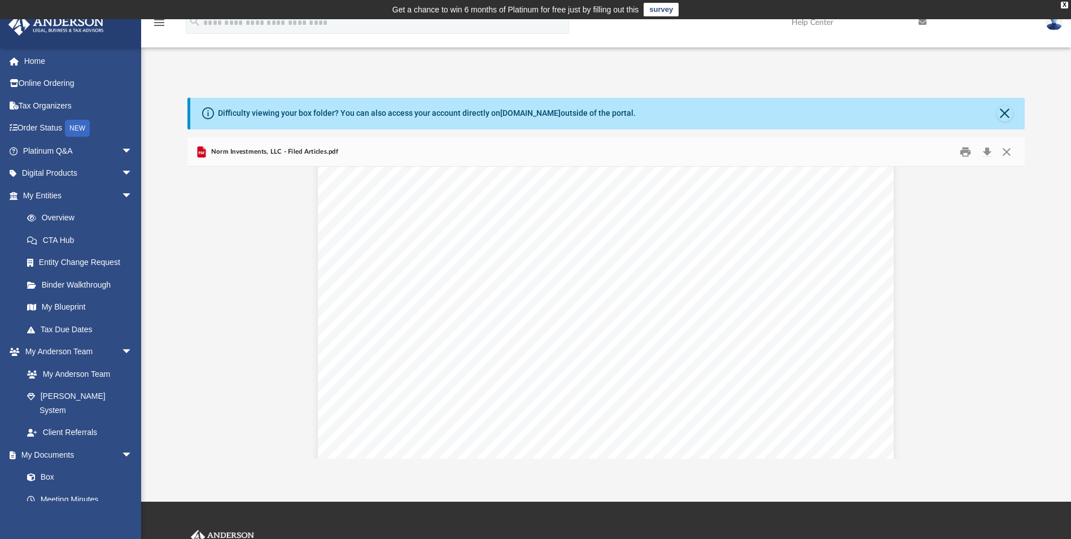
scroll to position [0, 0]
click at [200, 311] on button "Preview" at bounding box center [199, 313] width 25 height 32
click at [201, 309] on button "Preview" at bounding box center [199, 313] width 25 height 32
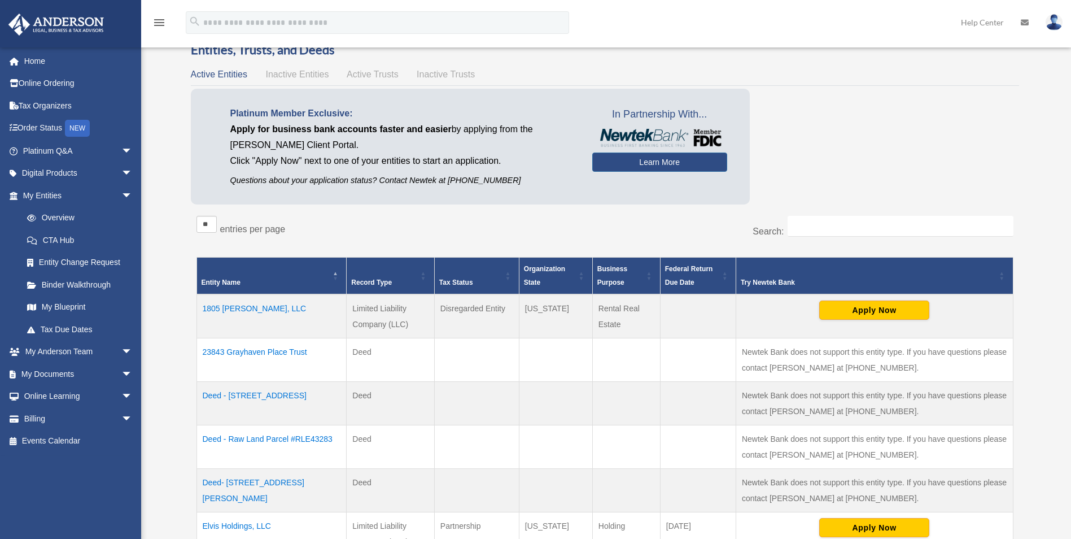
scroll to position [56, 0]
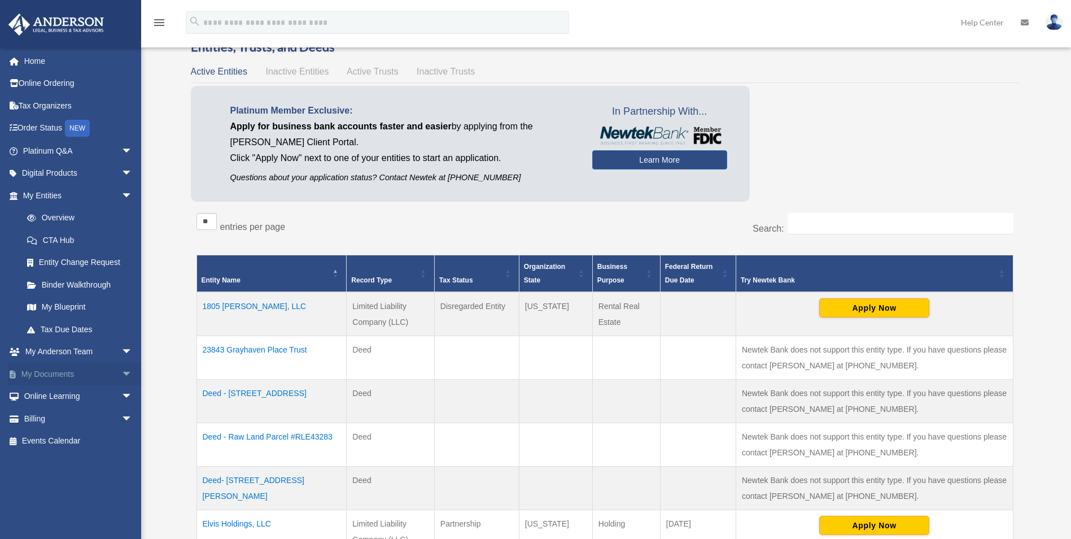
click at [121, 373] on span "arrow_drop_down" at bounding box center [132, 373] width 23 height 23
click at [47, 397] on link "Box" at bounding box center [83, 396] width 134 height 23
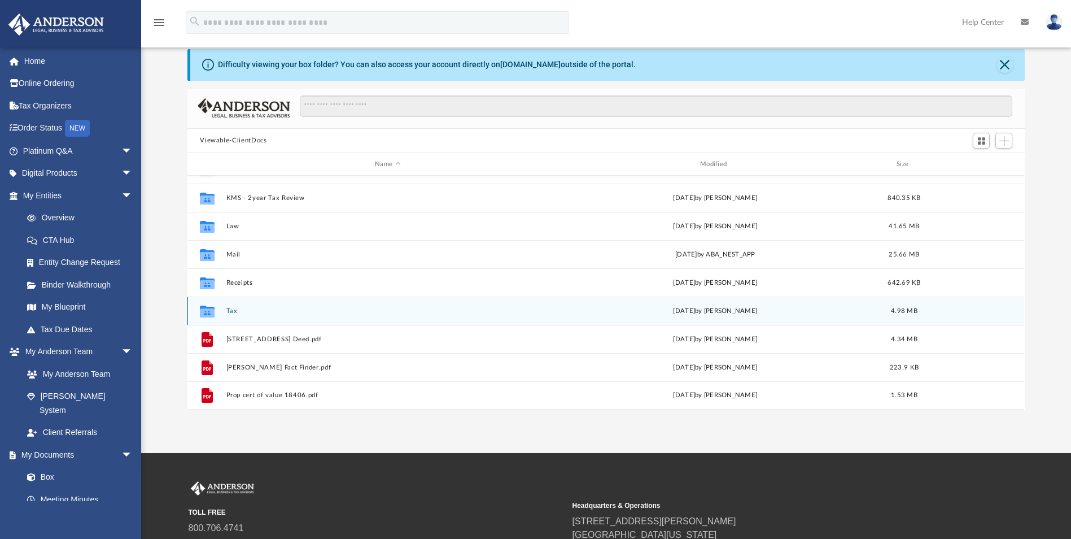
scroll to position [113, 0]
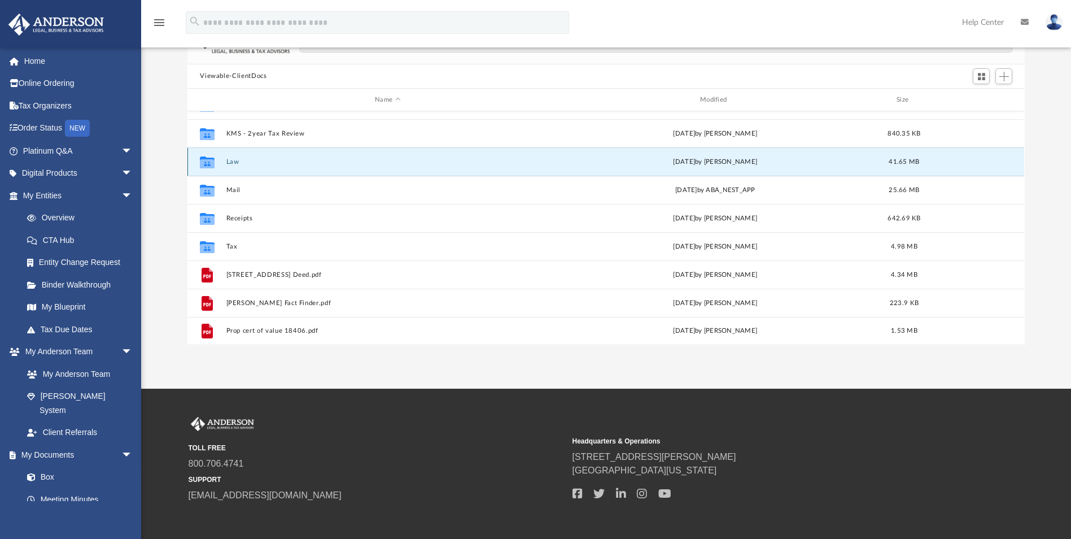
click at [232, 164] on button "Law" at bounding box center [387, 161] width 323 height 7
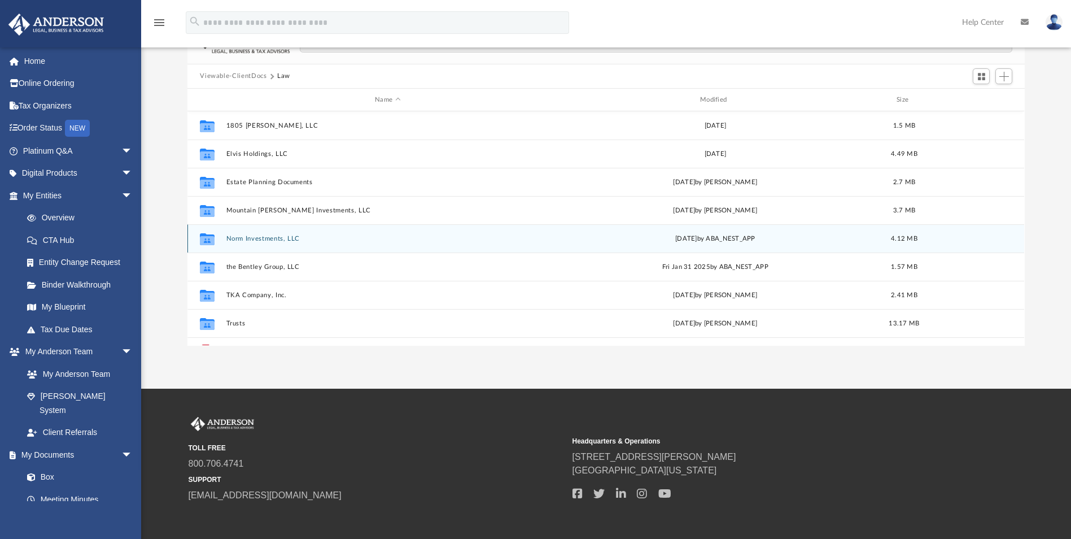
click at [269, 236] on button "Norm Investments, LLC" at bounding box center [387, 238] width 323 height 7
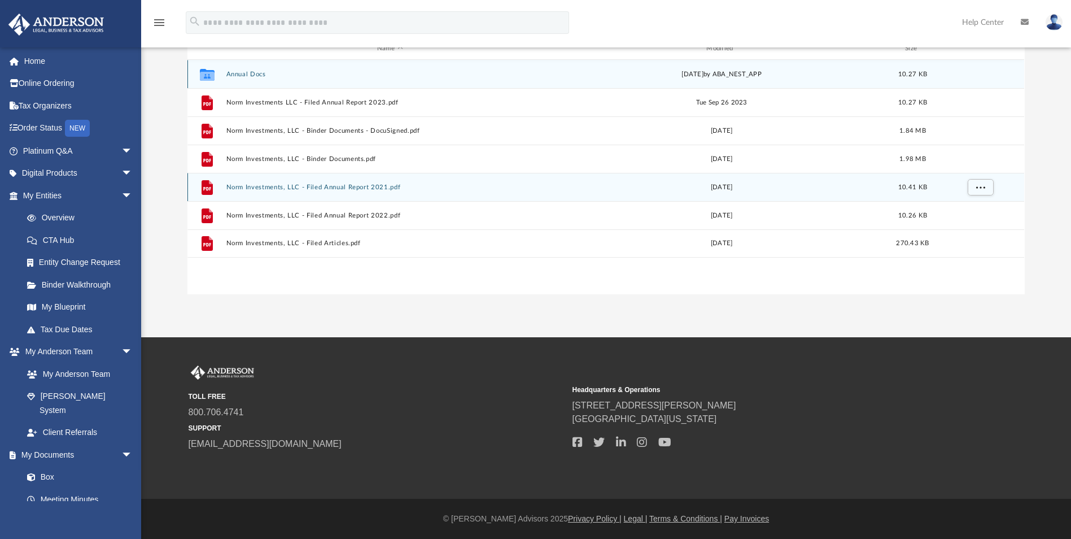
scroll to position [108, 0]
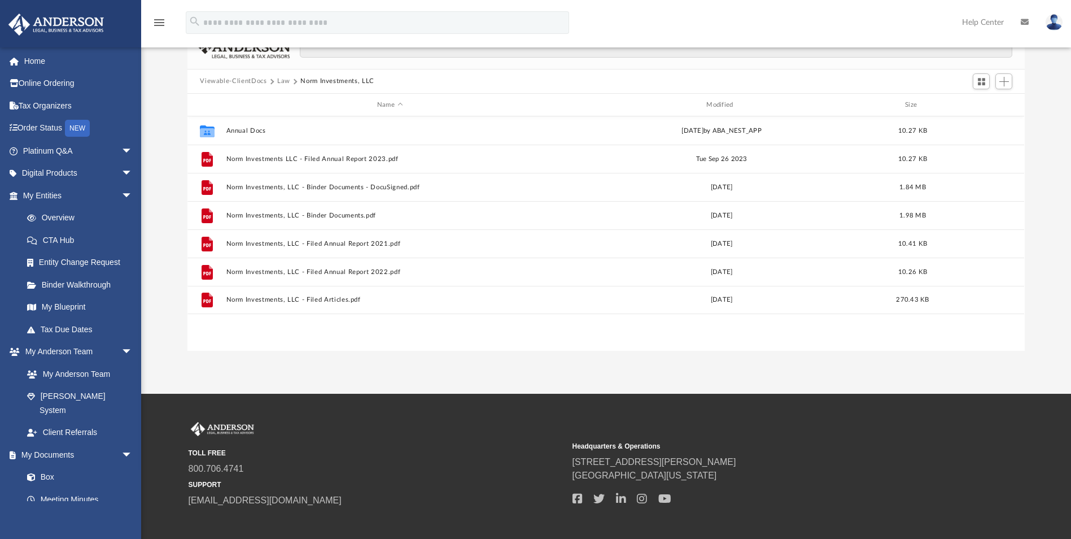
click at [285, 80] on button "Law" at bounding box center [283, 81] width 13 height 10
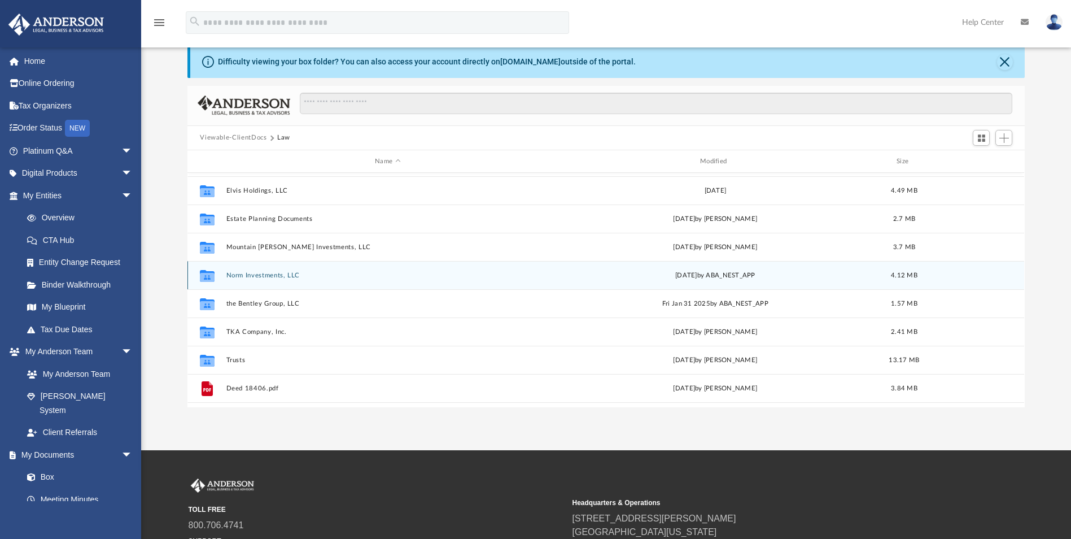
scroll to position [49, 0]
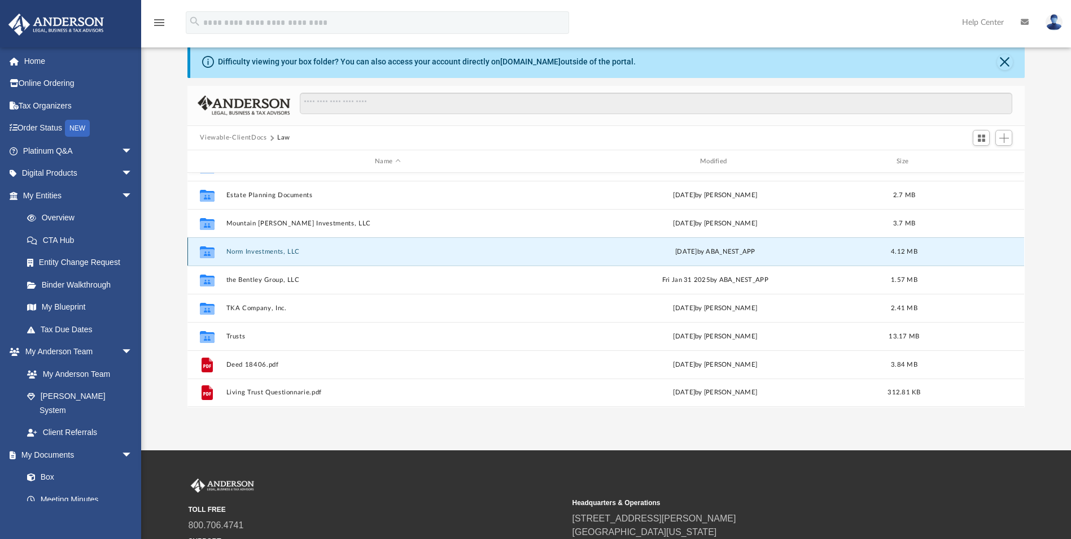
click at [256, 250] on button "Norm Investments, LLC" at bounding box center [387, 251] width 323 height 7
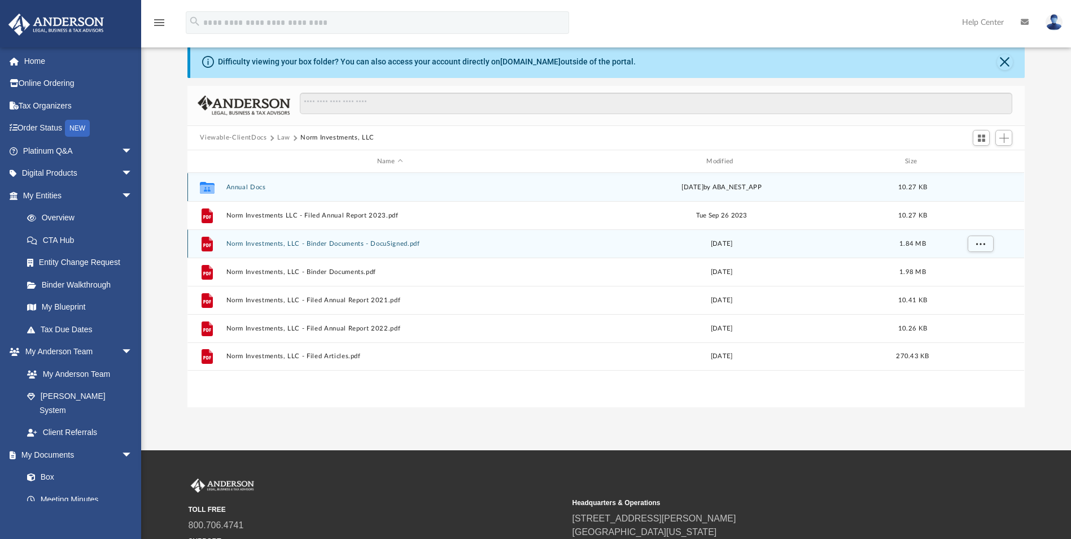
scroll to position [0, 0]
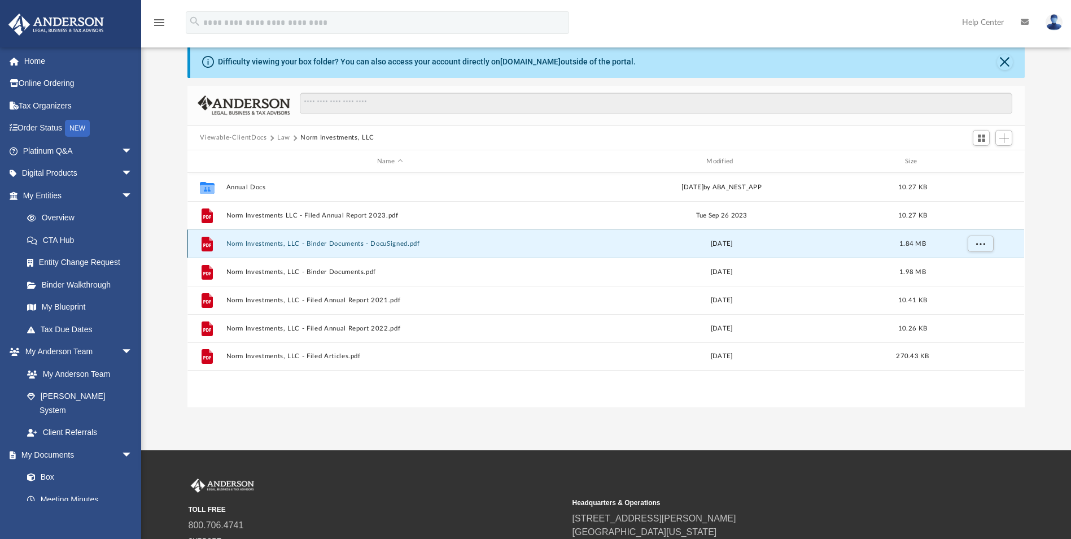
click at [255, 244] on button "Norm Investments, LLC - Binder Documents - DocuSigned.pdf" at bounding box center [389, 243] width 327 height 7
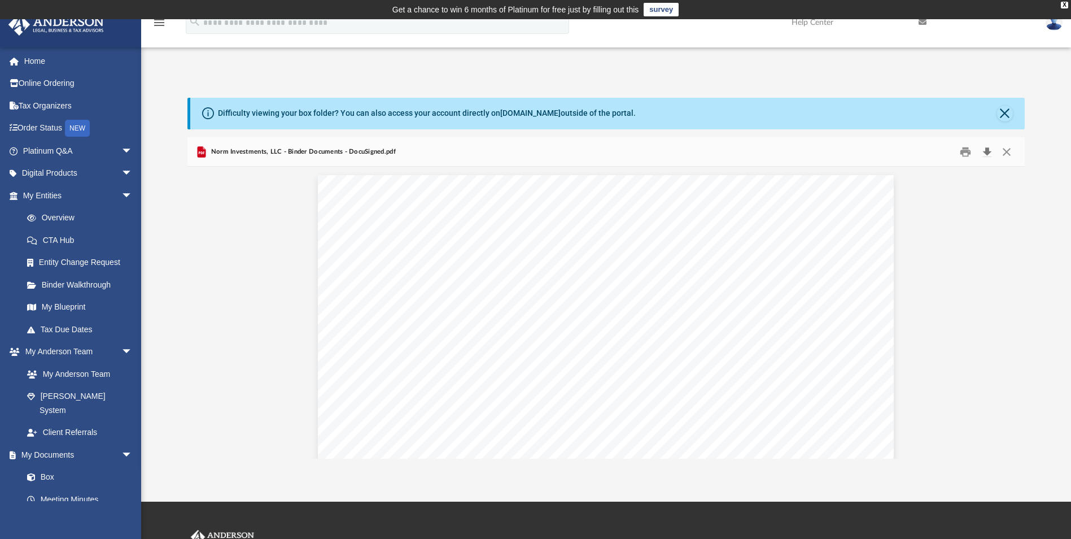
click at [987, 153] on button "Download" at bounding box center [987, 152] width 20 height 18
click at [48, 466] on link "Box" at bounding box center [83, 477] width 134 height 23
click at [1005, 151] on button "Close" at bounding box center [1006, 152] width 20 height 18
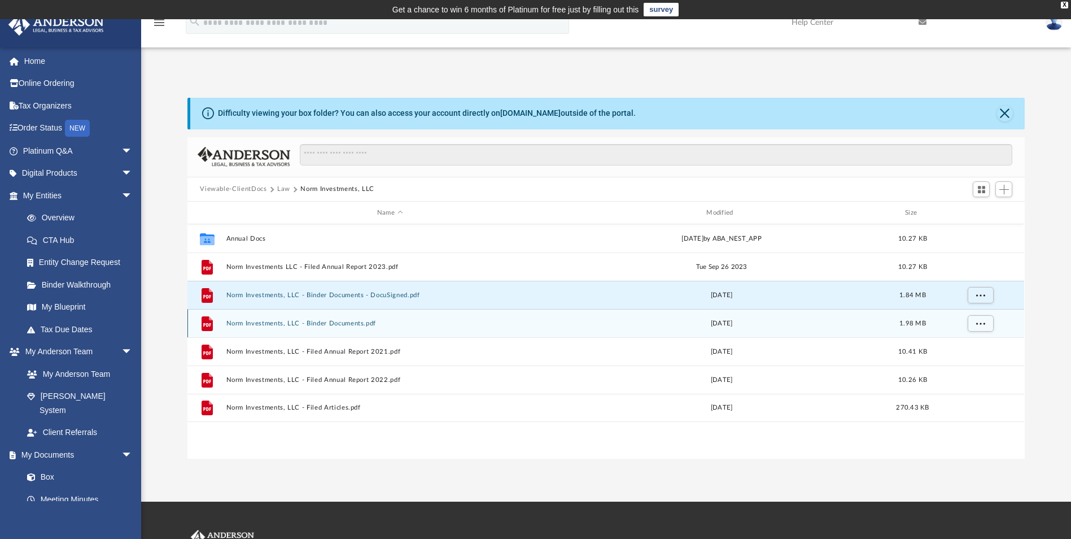
click at [351, 325] on button "Norm Investments, LLC - Binder Documents.pdf" at bounding box center [389, 323] width 327 height 7
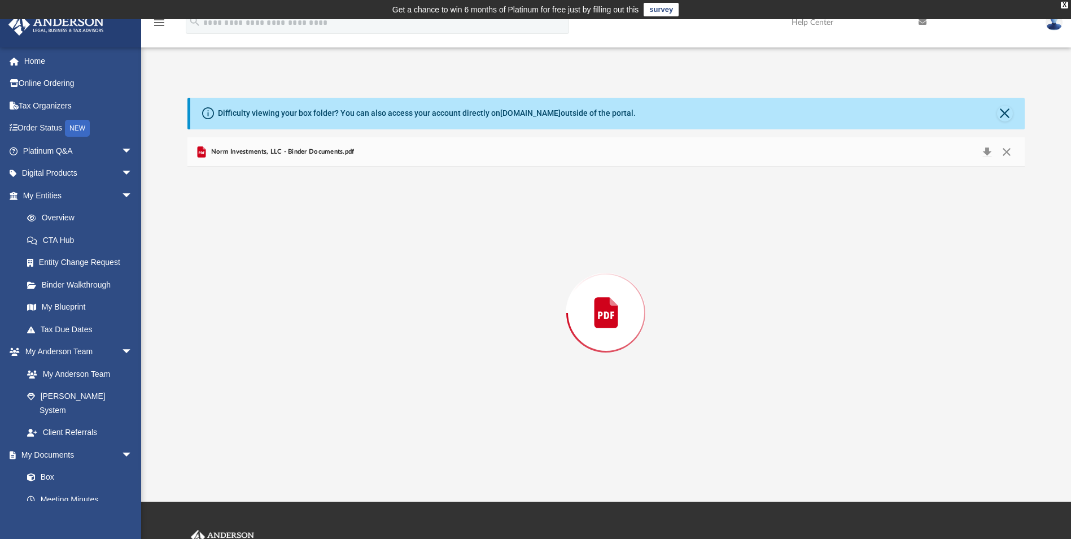
click at [351, 325] on div "Preview" at bounding box center [605, 312] width 837 height 291
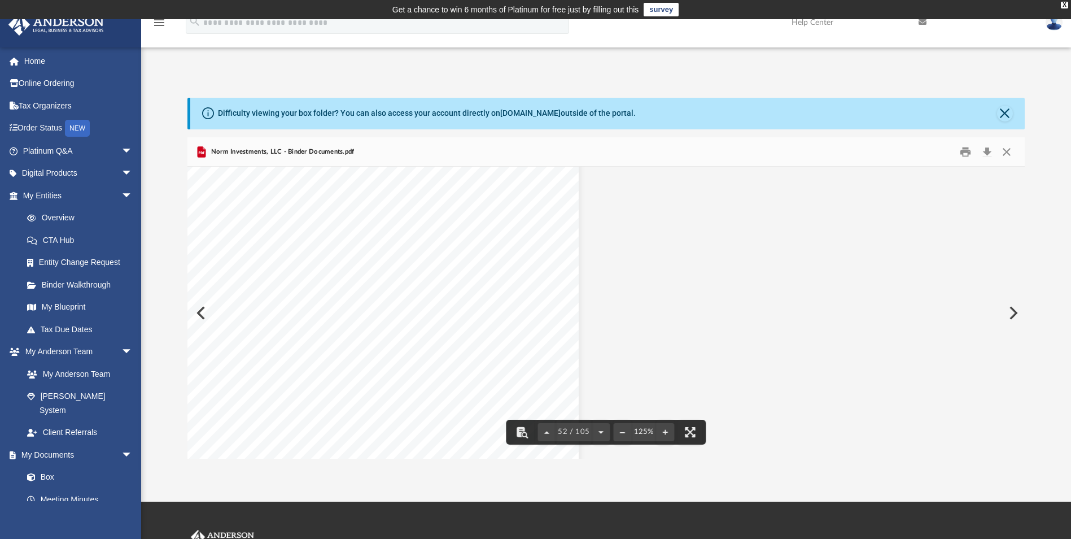
scroll to position [39154, 318]
drag, startPoint x: 460, startPoint y: 258, endPoint x: 628, endPoint y: 265, distance: 169.0
click at [628, 265] on div "Operating Agreement of Norm Investments, LLC Page 38 of 41 The Member’s incapac…" at bounding box center [290, 519] width 837 height 79014
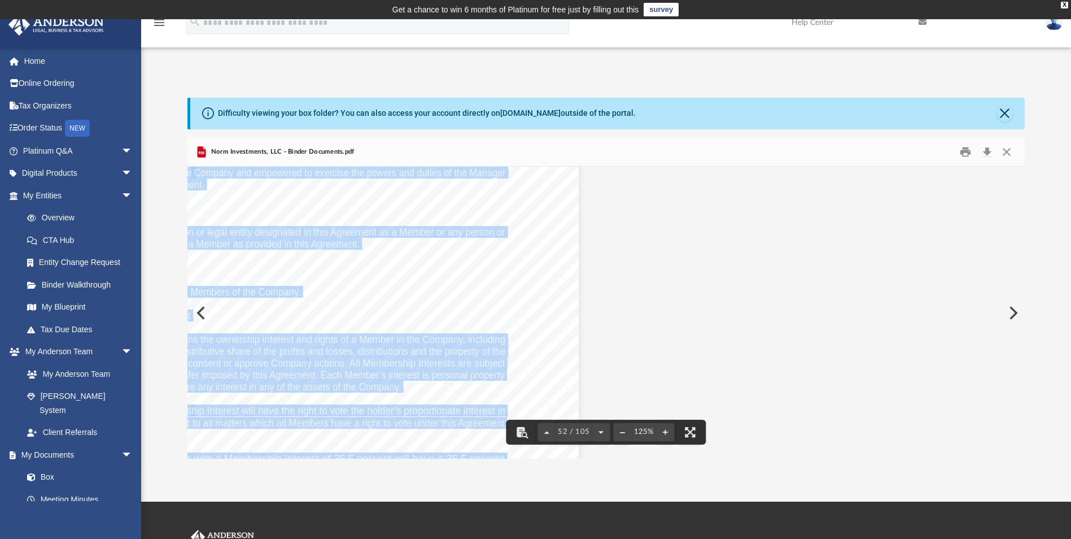
drag, startPoint x: 560, startPoint y: 282, endPoint x: 784, endPoint y: 288, distance: 224.2
click at [784, 288] on div "Operating Agreement of Norm Investments, LLC Page 38 of 41 The Member’s incapac…" at bounding box center [605, 312] width 837 height 291
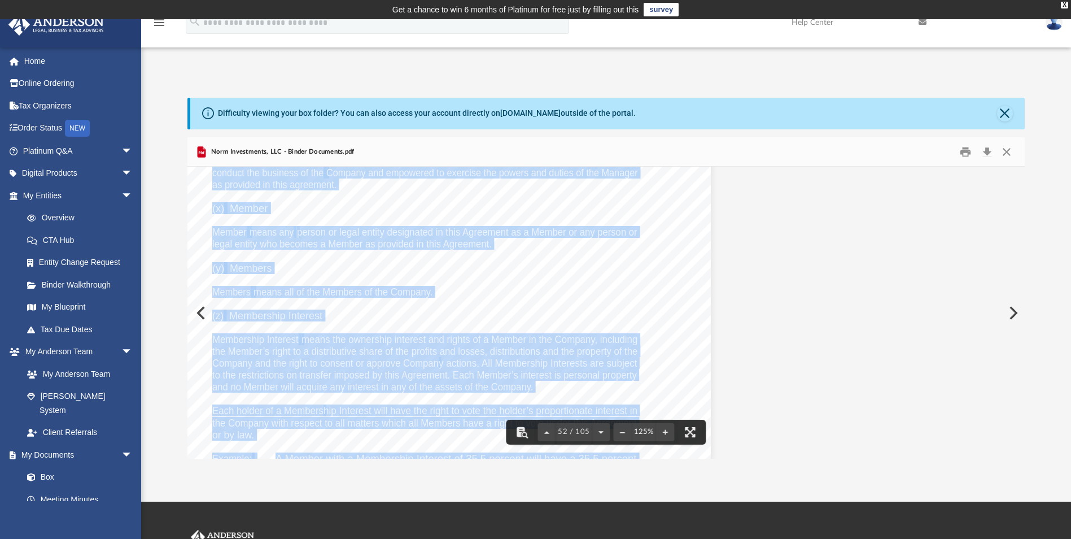
scroll to position [39154, 133]
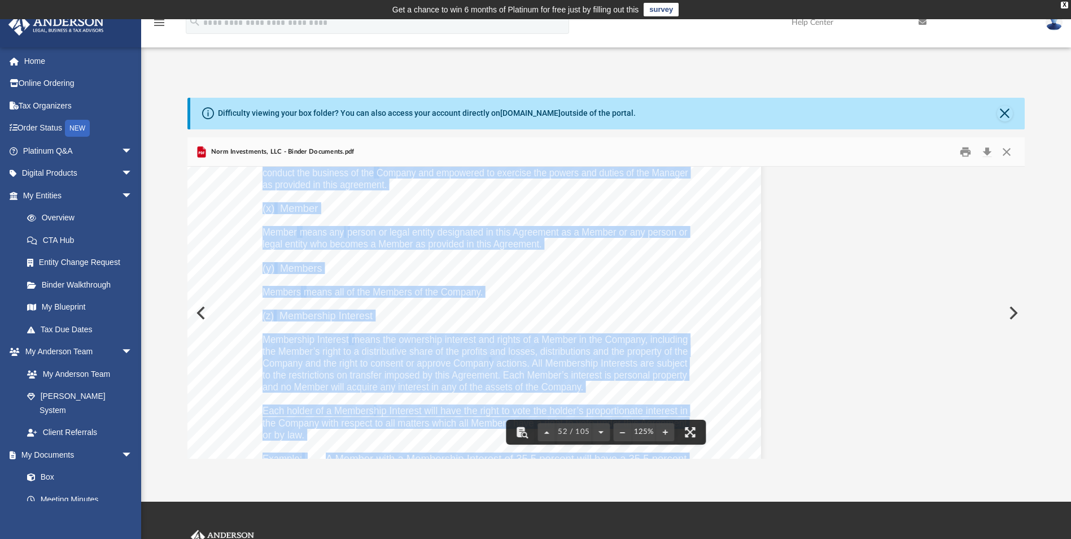
click at [537, 292] on div "Page 52" at bounding box center [473, 460] width 576 height 356
drag, startPoint x: 876, startPoint y: 286, endPoint x: 901, endPoint y: 286, distance: 25.4
click at [878, 285] on div "Operating Agreement of Norm Investments, LLC Page 38 of 41 The Member’s incapac…" at bounding box center [473, 519] width 837 height 79014
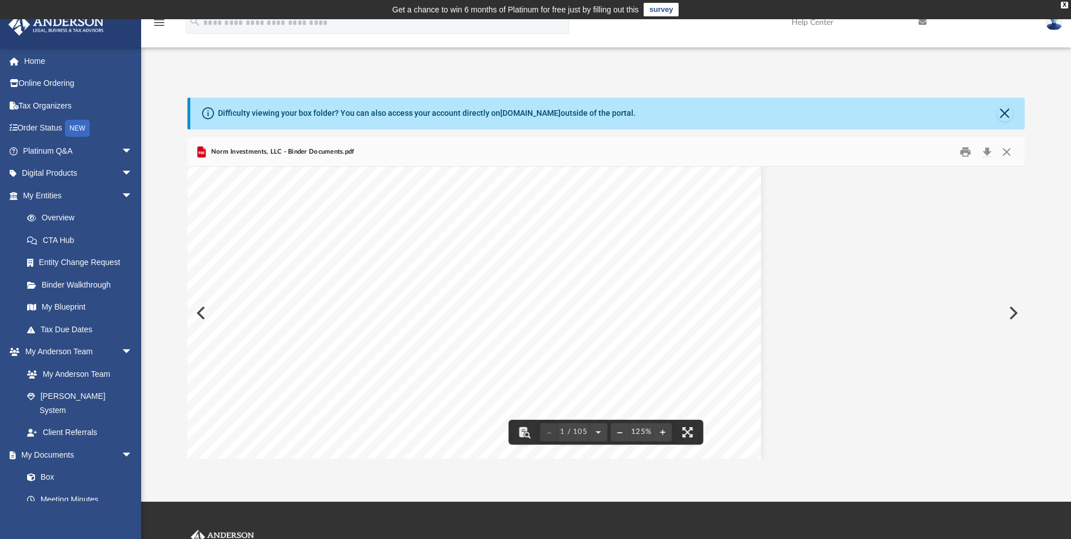
scroll to position [85, 133]
